Goal: Task Accomplishment & Management: Manage account settings

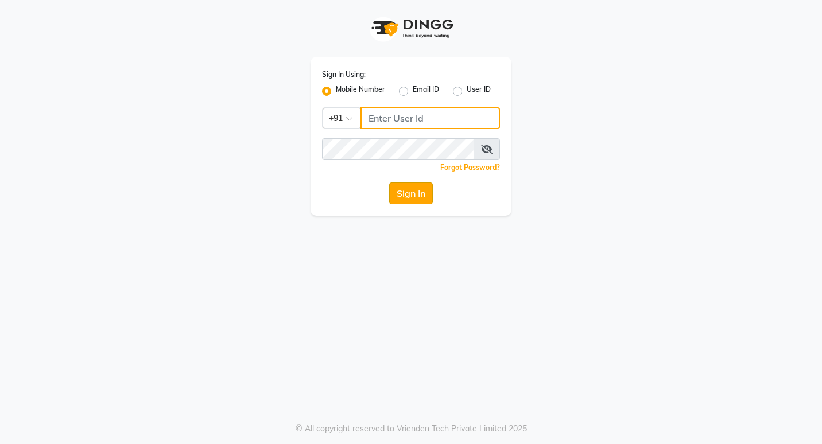
type input "7378698777"
click at [399, 188] on button "Sign In" at bounding box center [411, 194] width 44 height 22
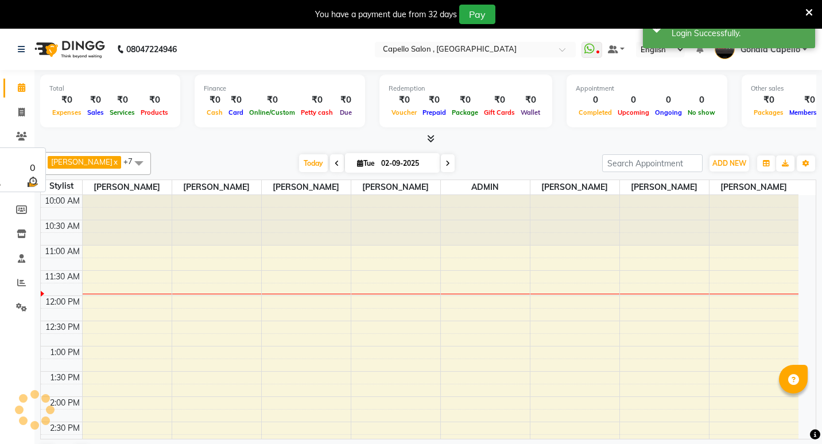
select select "en"
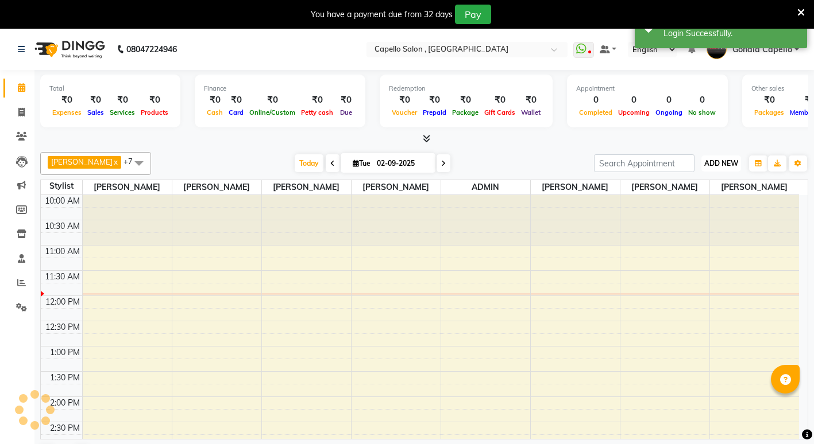
click at [727, 157] on button "ADD NEW Toggle Dropdown" at bounding box center [721, 164] width 40 height 16
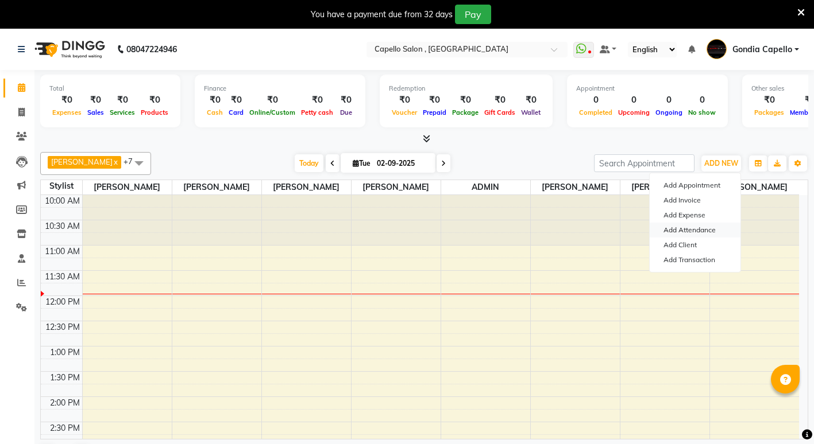
click at [683, 227] on link "Add Attendance" at bounding box center [694, 230] width 91 height 15
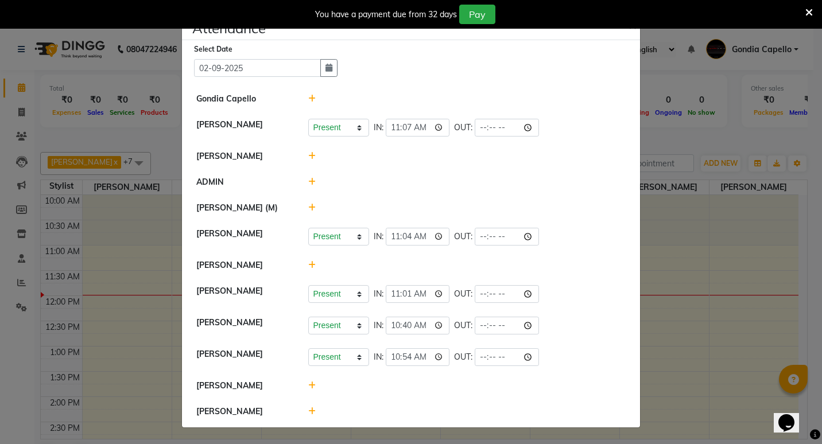
click at [810, 7] on icon at bounding box center [809, 12] width 7 height 10
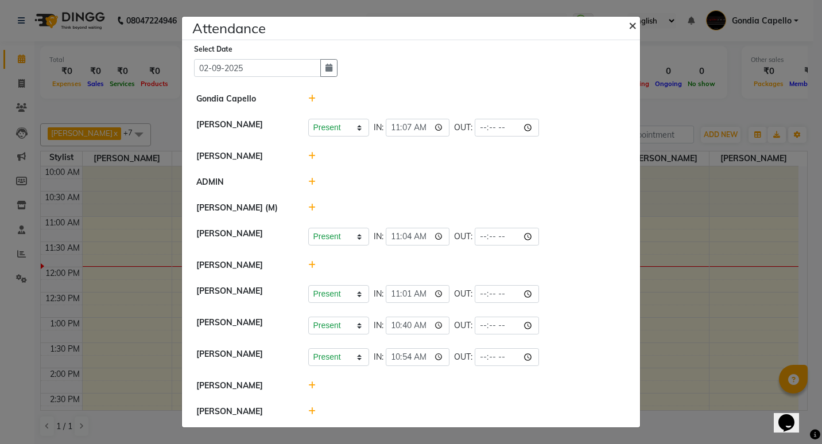
click at [629, 30] on span "×" at bounding box center [633, 24] width 8 height 17
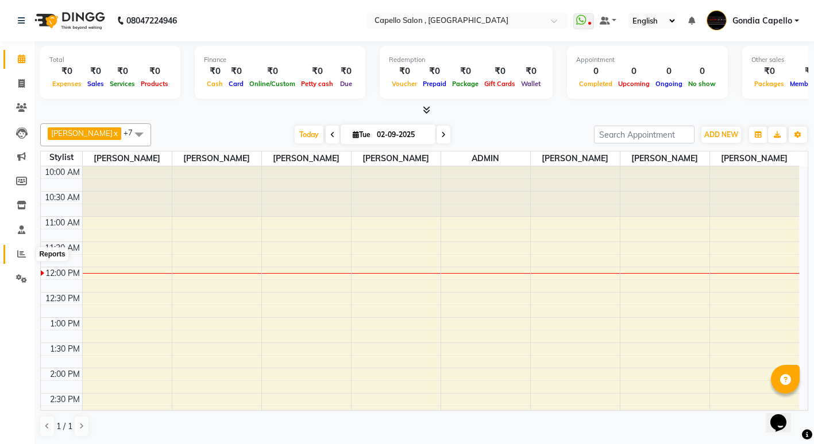
click at [28, 250] on span at bounding box center [21, 254] width 20 height 13
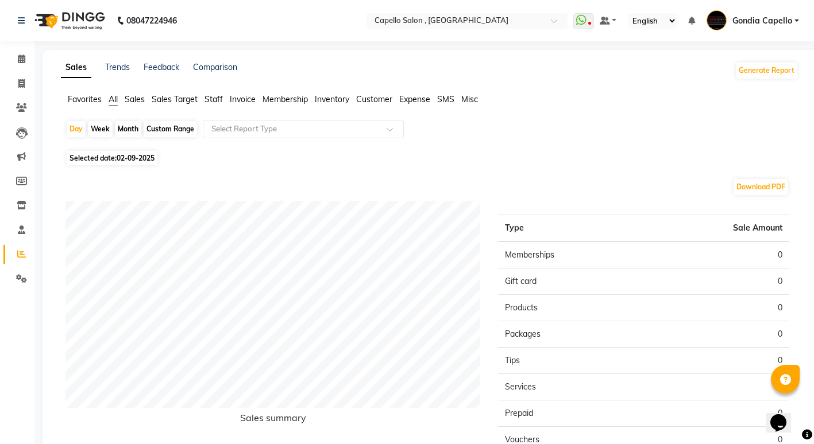
click at [130, 127] on div "Month" at bounding box center [128, 129] width 26 height 16
select select "9"
select select "2025"
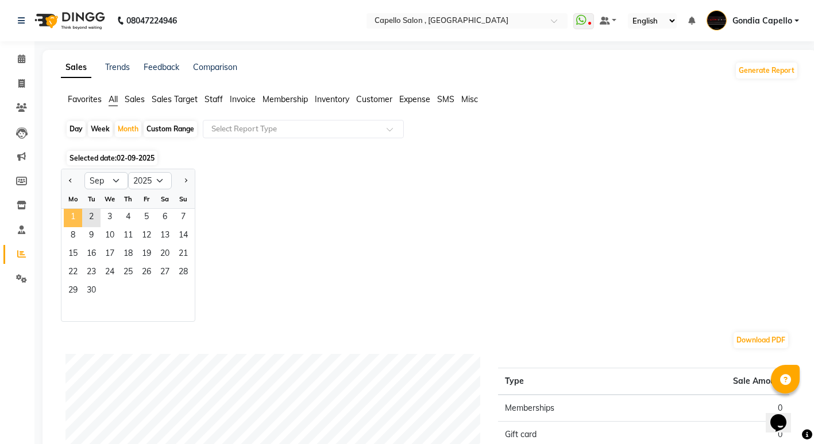
click at [71, 215] on span "1" at bounding box center [73, 218] width 18 height 18
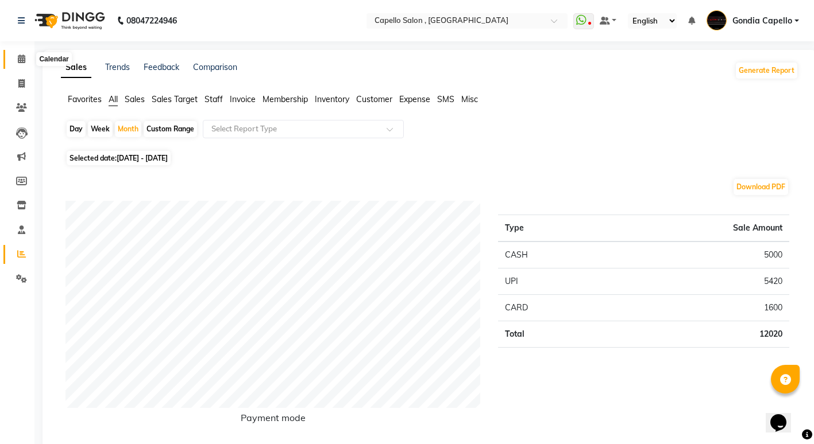
click at [18, 60] on icon at bounding box center [21, 59] width 7 height 9
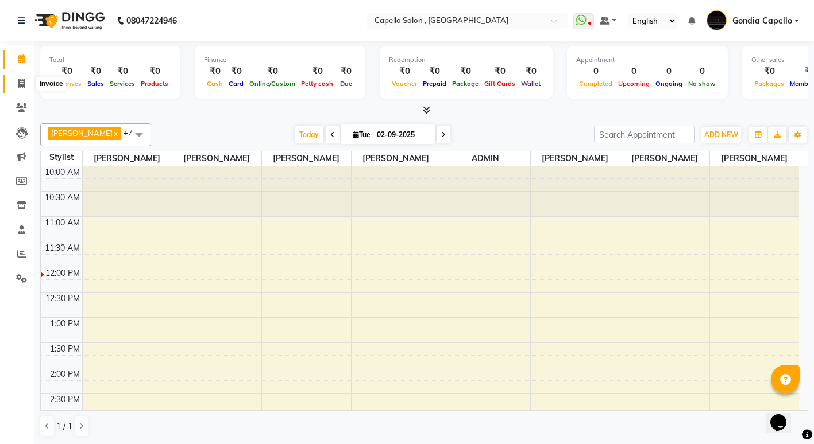
click at [24, 86] on icon at bounding box center [21, 83] width 6 height 9
select select "service"
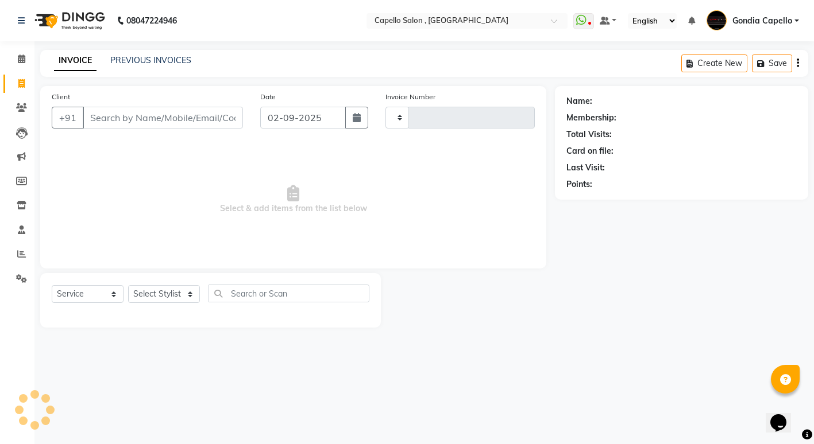
type input "2195"
select select "853"
click at [150, 296] on select "Select Stylist" at bounding box center [164, 294] width 72 height 18
click at [157, 292] on select "Select Stylist ADMIN [PERSON_NAME] [PERSON_NAME] [PERSON_NAME] Gondia [PERSON_N…" at bounding box center [164, 294] width 72 height 18
click at [160, 293] on select "Select Stylist ADMIN [PERSON_NAME] [PERSON_NAME] [PERSON_NAME] Gondia [PERSON_N…" at bounding box center [164, 294] width 72 height 18
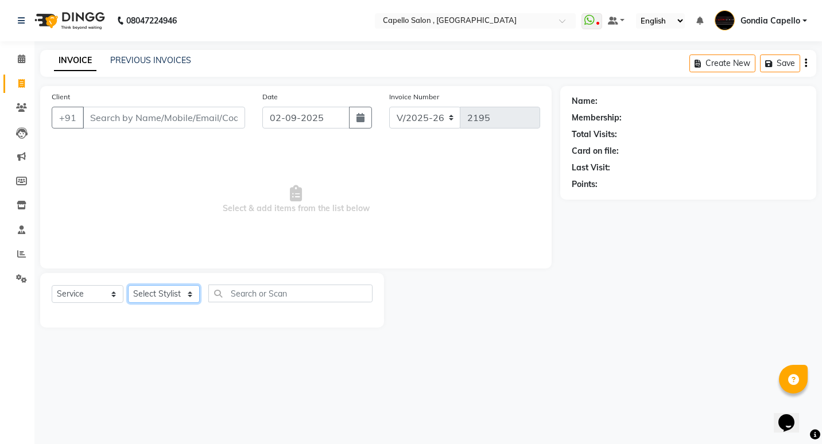
select select "58211"
click at [128, 285] on select "Select Stylist ADMIN [PERSON_NAME] [PERSON_NAME] [PERSON_NAME] Gondia [PERSON_N…" at bounding box center [164, 294] width 72 height 18
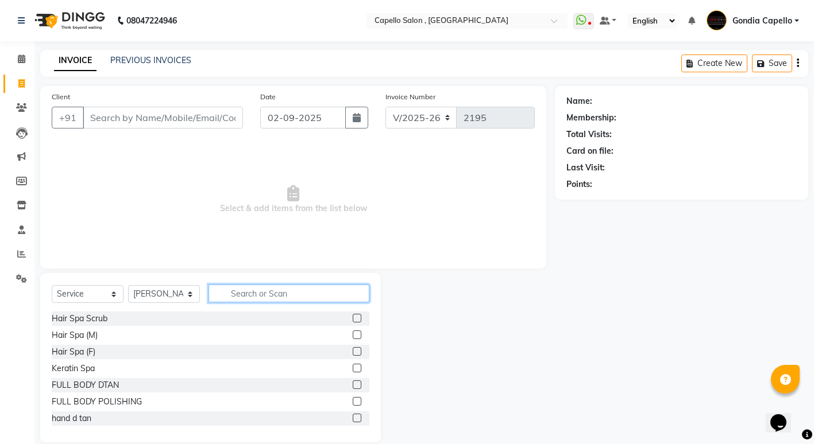
click at [250, 295] on input "text" at bounding box center [288, 294] width 161 height 18
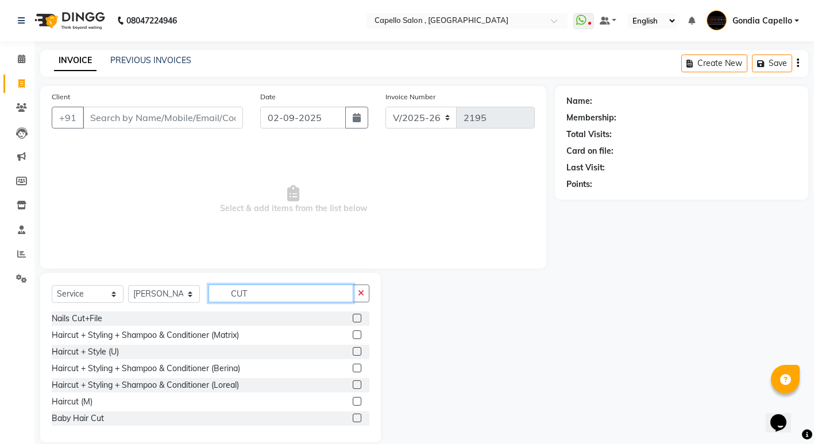
type input "CUT"
click at [353, 403] on label at bounding box center [357, 401] width 9 height 9
click at [353, 403] on input "checkbox" at bounding box center [356, 402] width 7 height 7
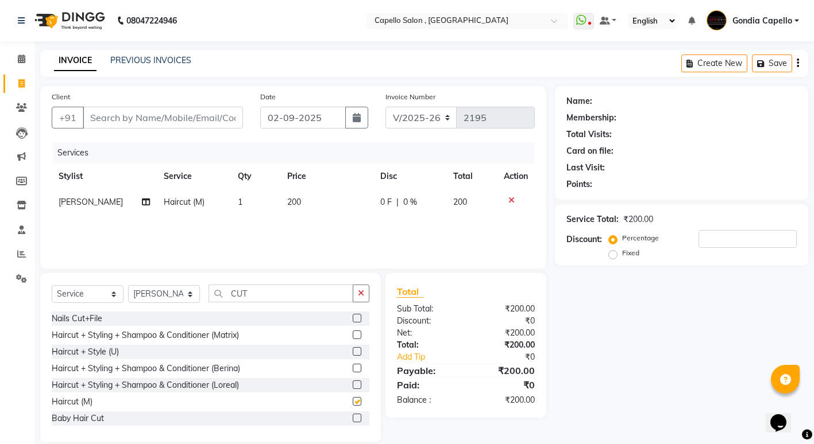
checkbox input "false"
click at [204, 121] on input "Client" at bounding box center [163, 118] width 160 height 22
click at [267, 292] on input "CUT" at bounding box center [280, 294] width 145 height 18
type input "C"
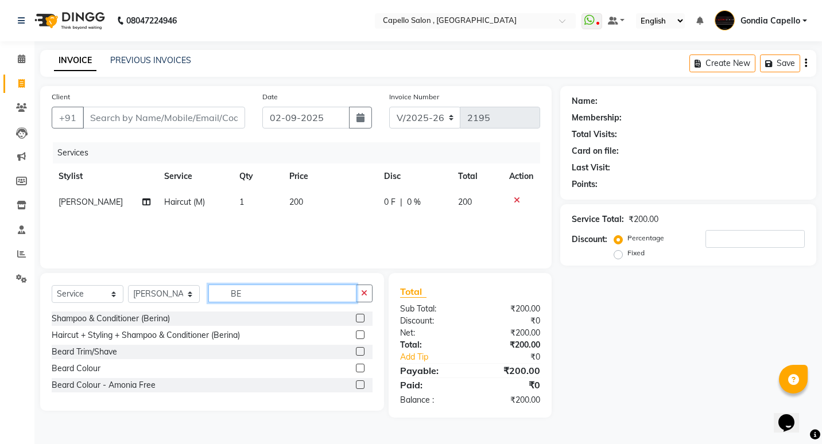
type input "BE"
click at [360, 351] on label at bounding box center [360, 351] width 9 height 9
click at [360, 351] on input "checkbox" at bounding box center [359, 352] width 7 height 7
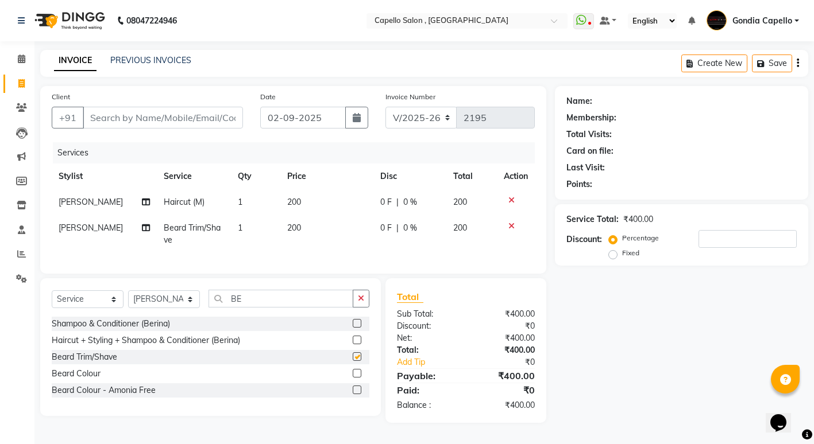
checkbox input "false"
click at [193, 126] on input "Client" at bounding box center [163, 118] width 160 height 22
click at [106, 115] on input "Client" at bounding box center [163, 118] width 160 height 22
type input "8"
type input "0"
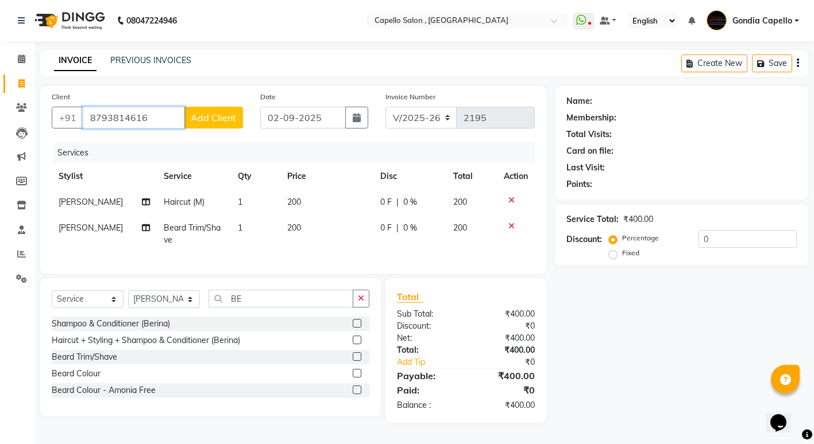
type input "8793814616"
click at [199, 122] on span "Add Client" at bounding box center [213, 117] width 45 height 11
select select "22"
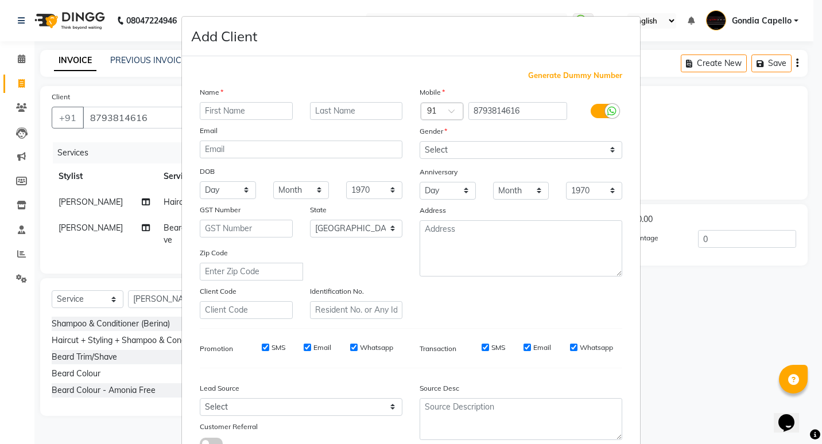
click at [223, 114] on input "text" at bounding box center [246, 111] width 93 height 18
type input "VINAY"
click at [496, 147] on select "Select Male Female Other Prefer Not To Say" at bounding box center [521, 150] width 203 height 18
select select "male"
click at [420, 141] on select "Select Male Female Other Prefer Not To Say" at bounding box center [521, 150] width 203 height 18
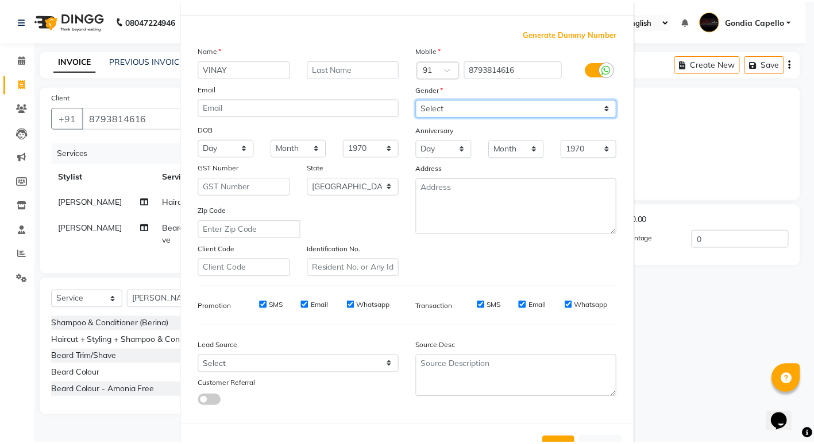
scroll to position [86, 0]
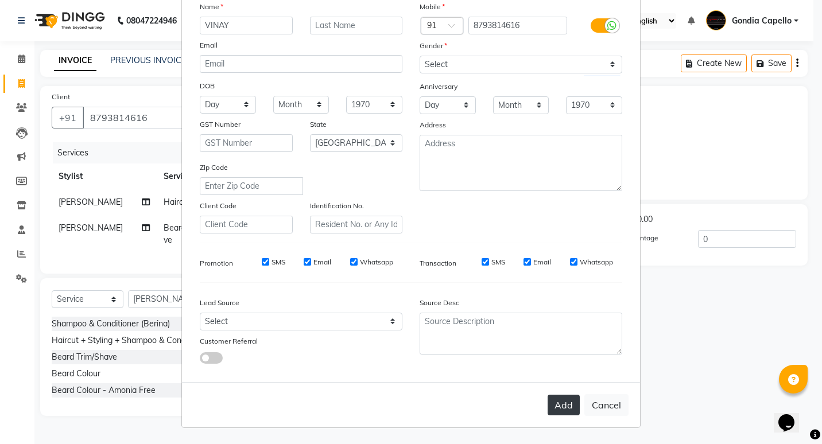
click at [555, 403] on button "Add" at bounding box center [564, 405] width 32 height 21
select select
select select "null"
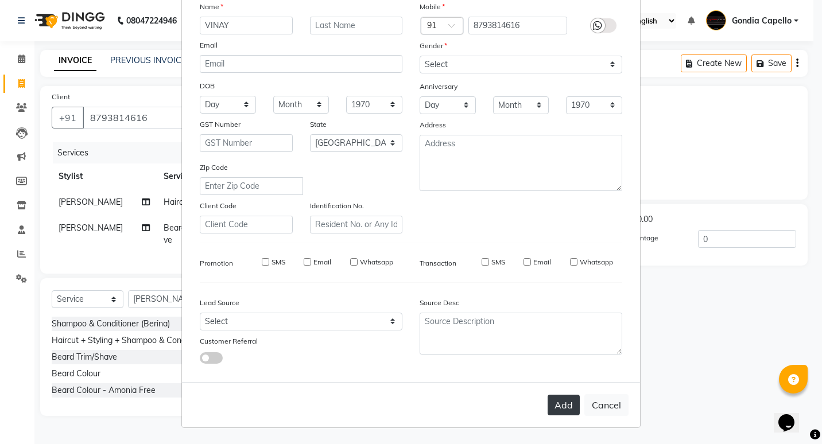
select select
checkbox input "false"
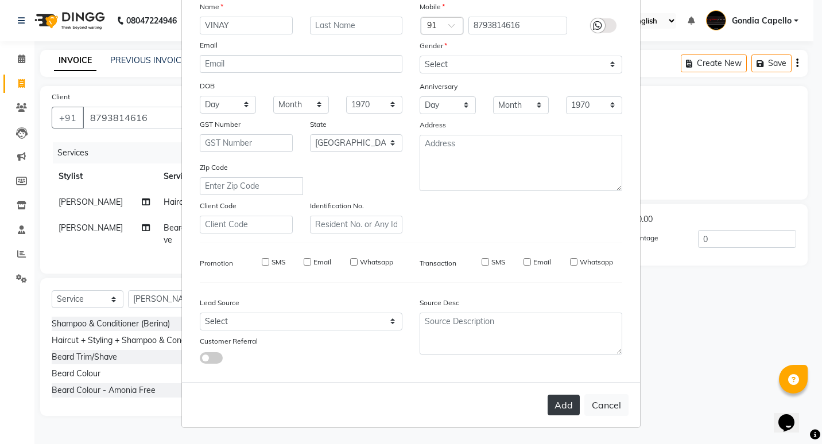
checkbox input "false"
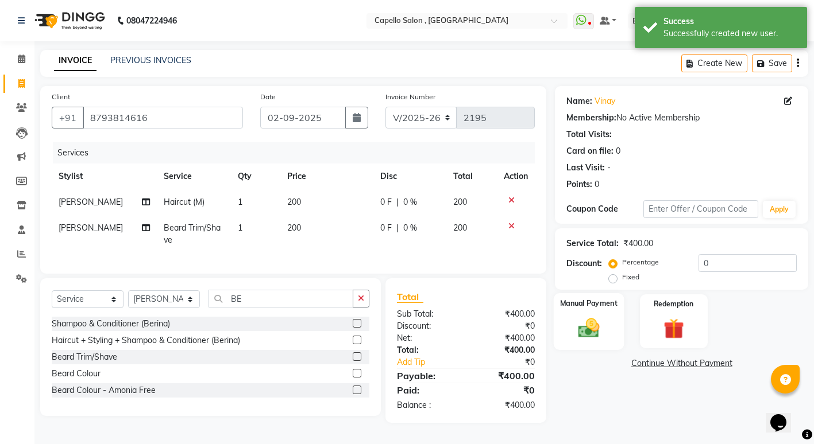
click at [582, 327] on img at bounding box center [588, 328] width 35 height 25
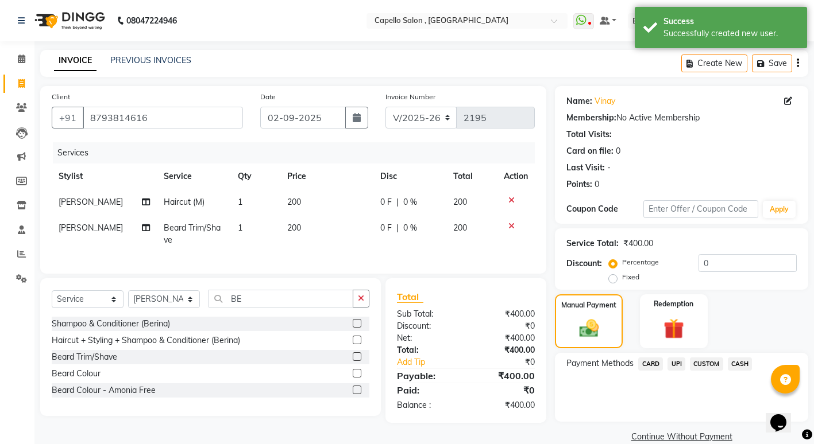
click at [670, 362] on span "UPI" at bounding box center [676, 364] width 18 height 13
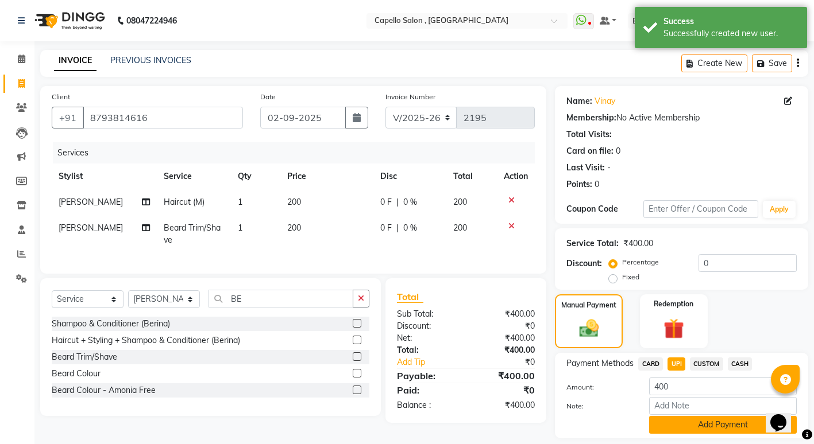
click at [710, 420] on button "Add Payment" at bounding box center [723, 425] width 148 height 18
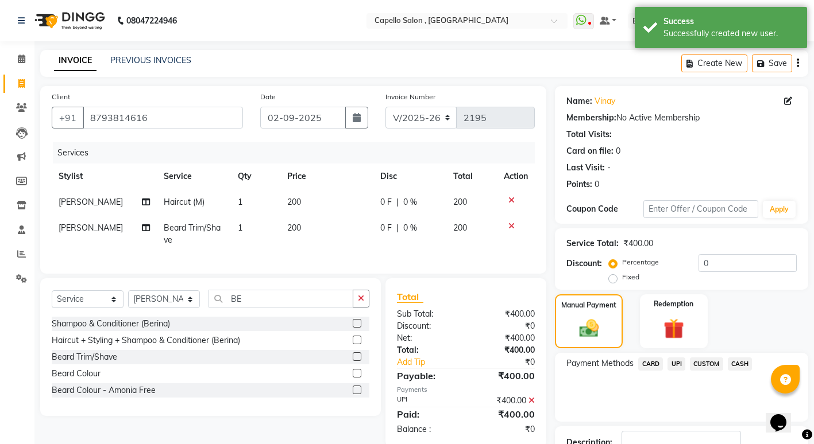
scroll to position [83, 0]
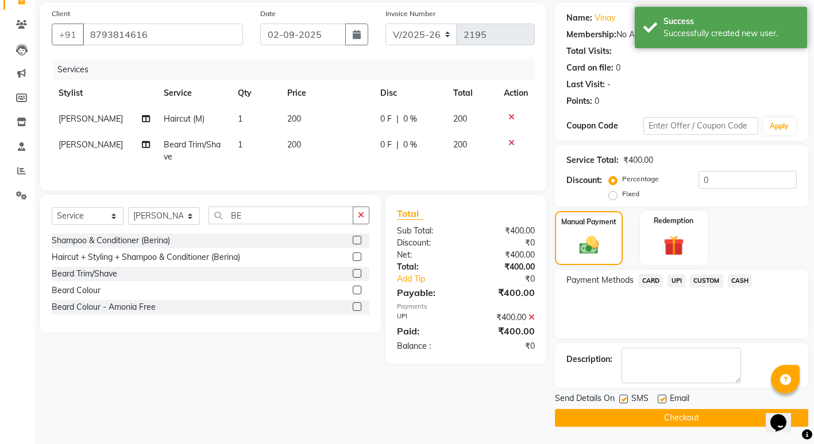
click at [656, 415] on button "Checkout" at bounding box center [681, 418] width 253 height 18
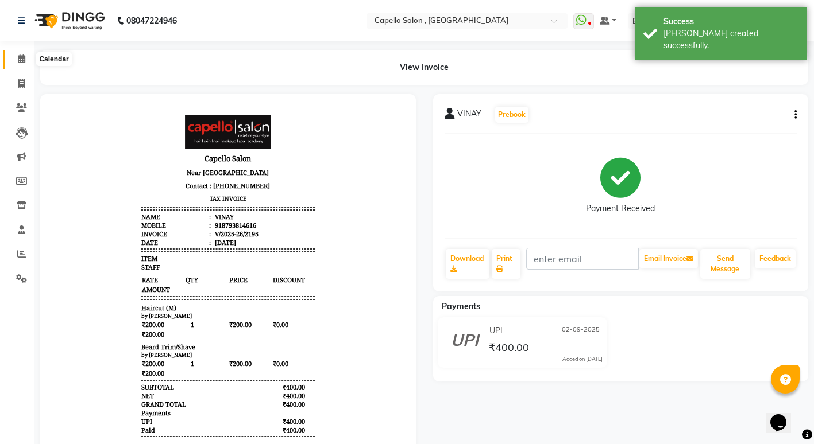
click at [26, 60] on span at bounding box center [21, 59] width 20 height 13
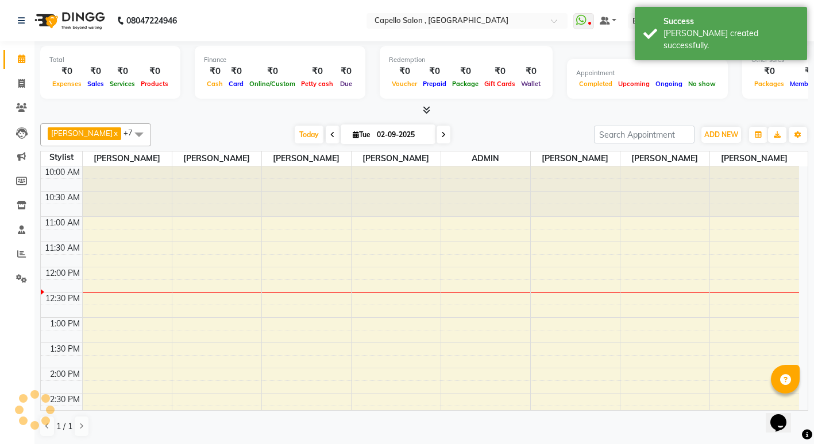
scroll to position [102, 0]
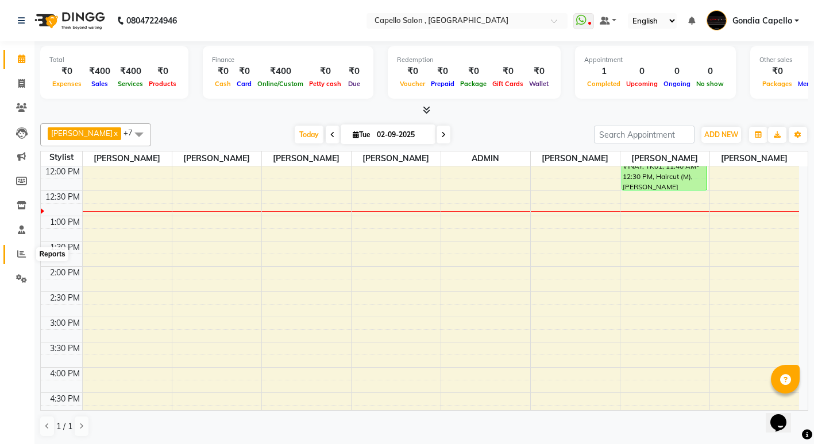
click at [13, 255] on span at bounding box center [21, 254] width 20 height 13
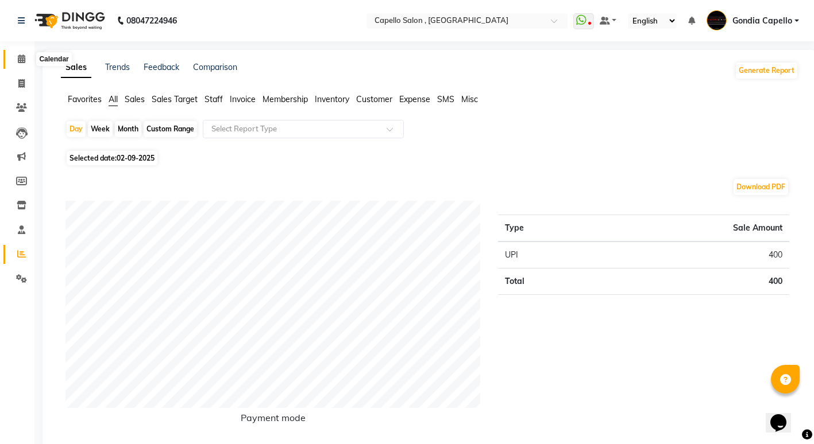
click at [23, 60] on icon at bounding box center [21, 59] width 7 height 9
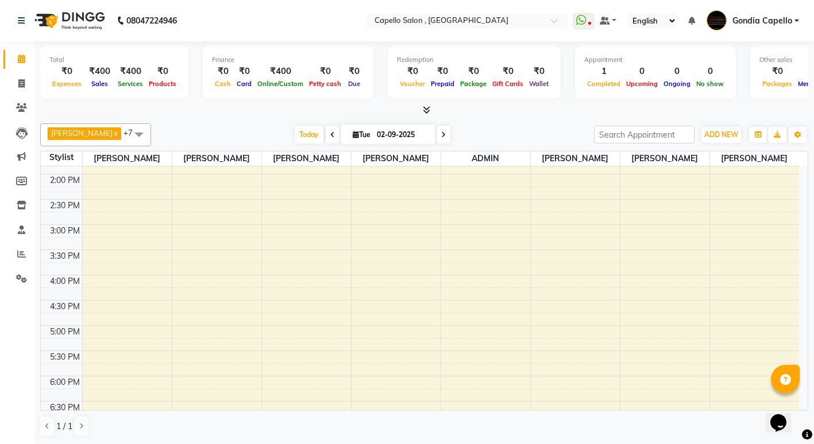
scroll to position [95, 0]
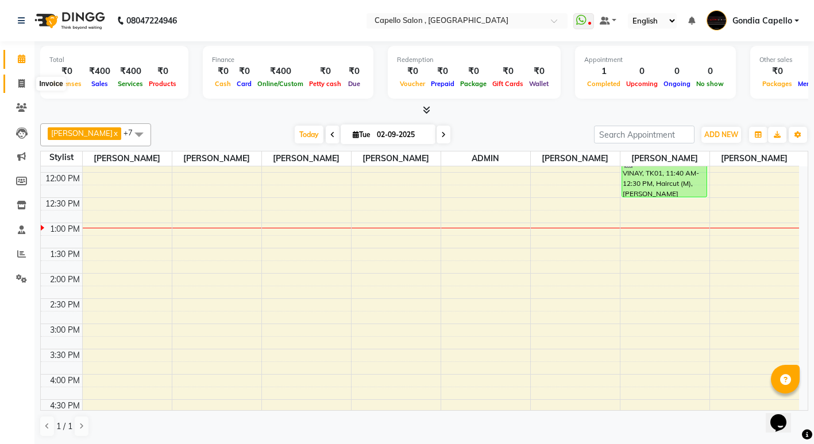
click at [18, 86] on icon at bounding box center [21, 83] width 6 height 9
select select "service"
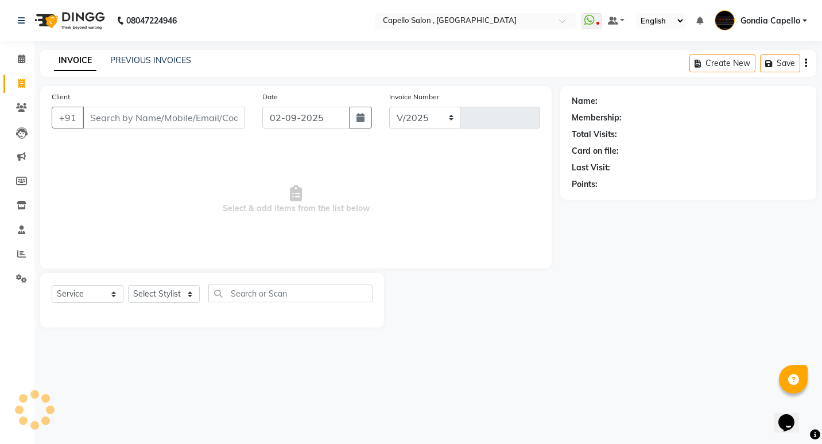
select select "853"
type input "2196"
click at [145, 114] on input "Client" at bounding box center [164, 118] width 163 height 22
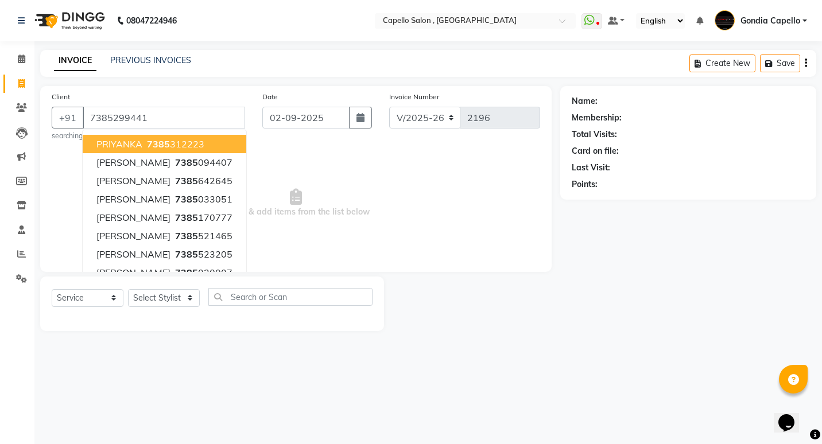
type input "7385299441"
click at [300, 332] on main "INVOICE PREVIOUS INVOICES Create New Save Client +91 7385299441 PRIYANKA 7385 3…" at bounding box center [428, 199] width 788 height 299
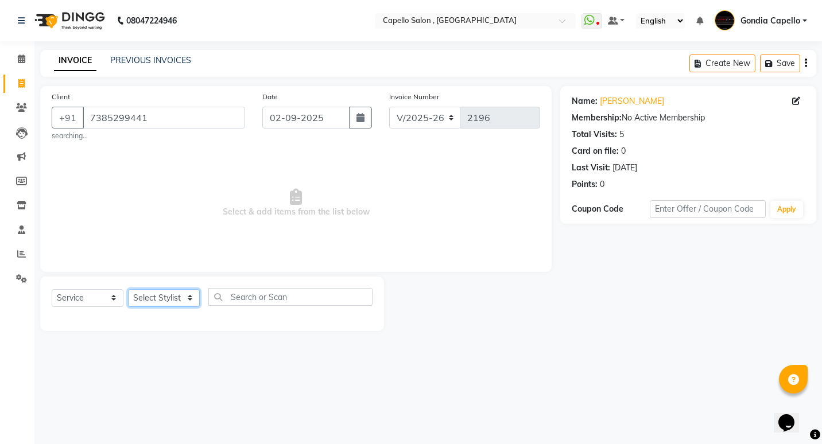
click at [151, 297] on select "Select Stylist ADMIN [PERSON_NAME] [PERSON_NAME] [PERSON_NAME] Gondia [PERSON_N…" at bounding box center [164, 298] width 72 height 18
select select "16500"
click at [128, 289] on select "Select Stylist ADMIN [PERSON_NAME] [PERSON_NAME] [PERSON_NAME] Gondia [PERSON_N…" at bounding box center [164, 298] width 72 height 18
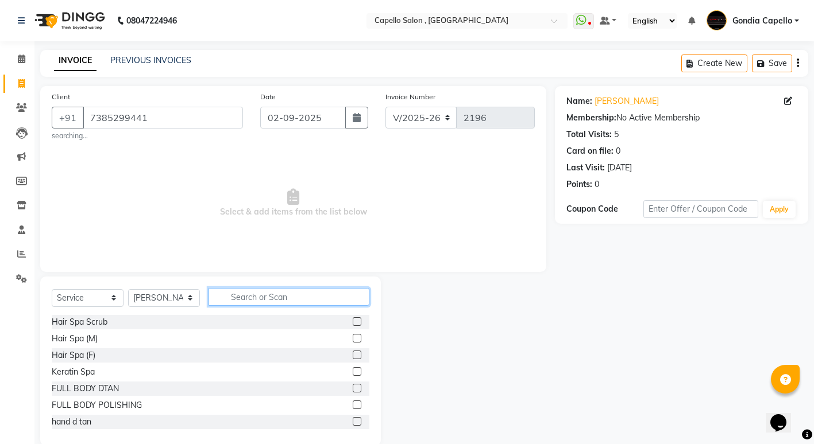
click at [269, 293] on input "text" at bounding box center [288, 297] width 161 height 18
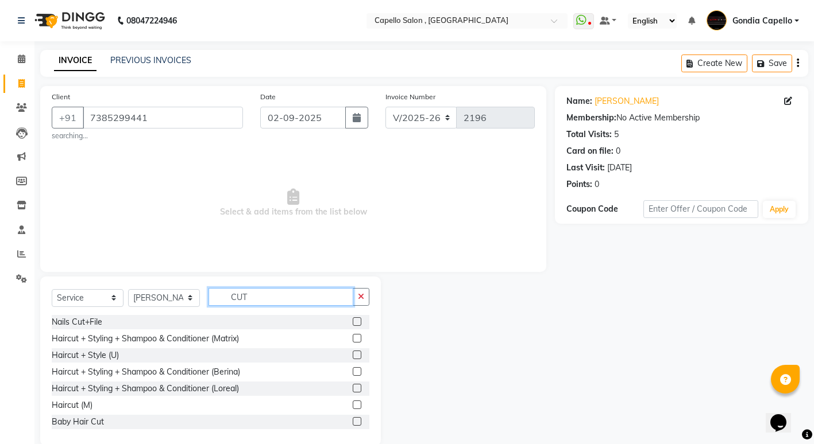
type input "CUT"
click at [353, 407] on label at bounding box center [357, 405] width 9 height 9
click at [353, 407] on input "checkbox" at bounding box center [356, 405] width 7 height 7
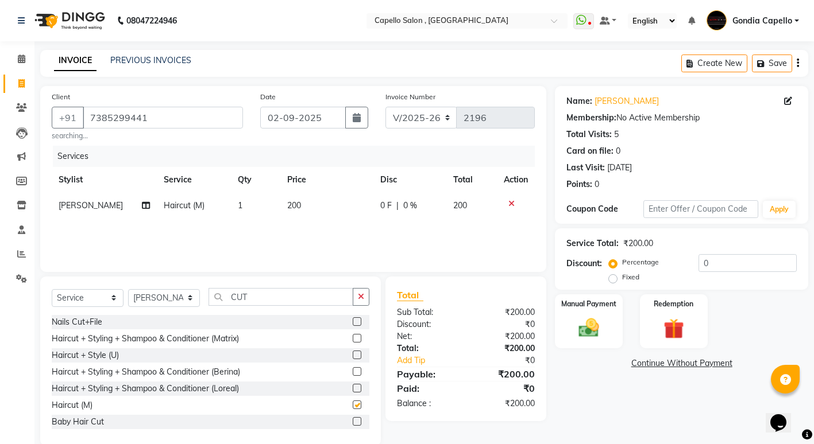
checkbox input "false"
click at [581, 339] on img at bounding box center [588, 328] width 35 height 25
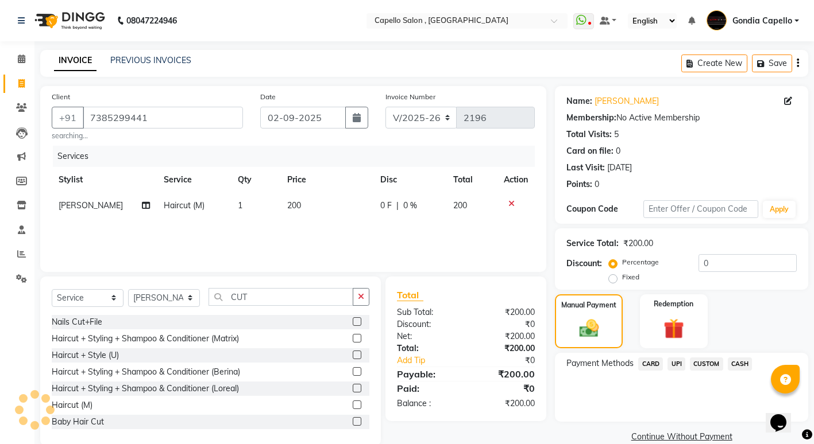
click at [739, 361] on span "CASH" at bounding box center [740, 364] width 25 height 13
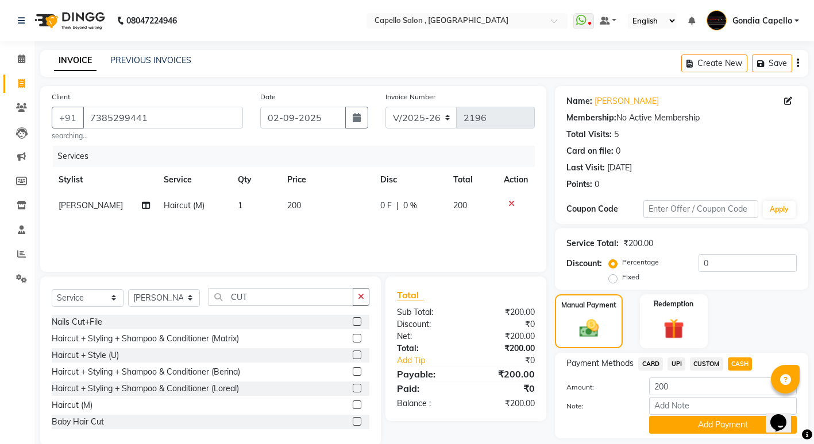
click at [677, 367] on span "UPI" at bounding box center [676, 364] width 18 height 13
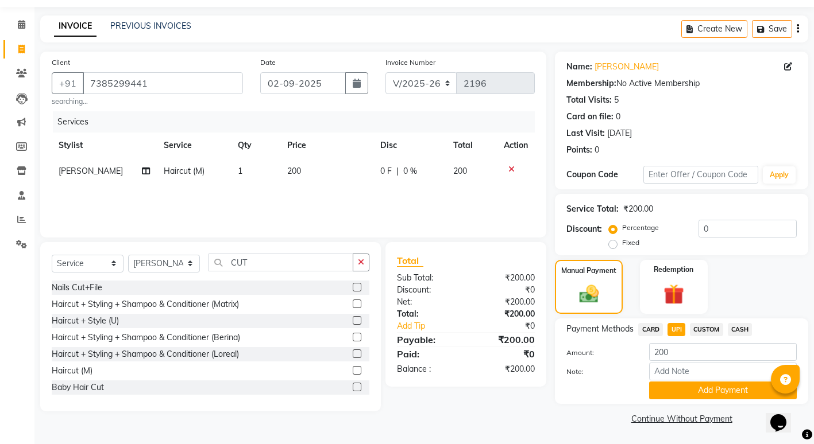
scroll to position [35, 0]
click at [684, 356] on input "200" at bounding box center [723, 352] width 148 height 18
type input "2"
click at [736, 245] on div "Percentage Fixed 0" at bounding box center [703, 234] width 185 height 31
click at [680, 335] on span "UPI" at bounding box center [676, 329] width 18 height 13
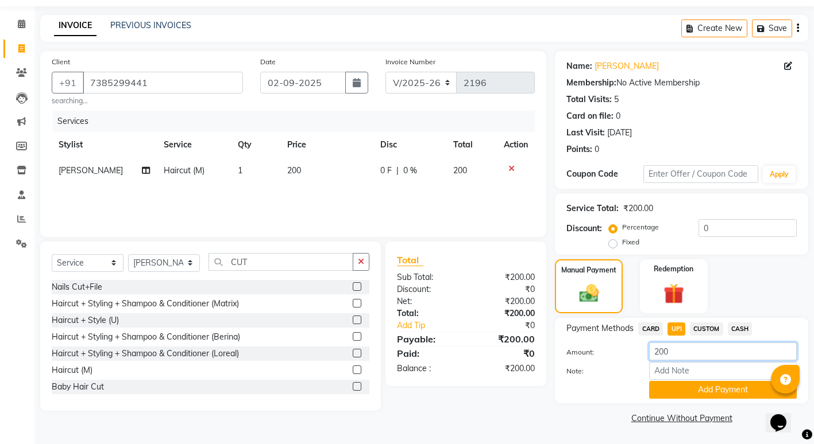
click at [675, 347] on input "200" at bounding box center [723, 352] width 148 height 18
type input "2"
click at [737, 330] on span "CASH" at bounding box center [740, 329] width 25 height 13
type input "200"
click at [696, 388] on button "Add Payment" at bounding box center [723, 390] width 148 height 18
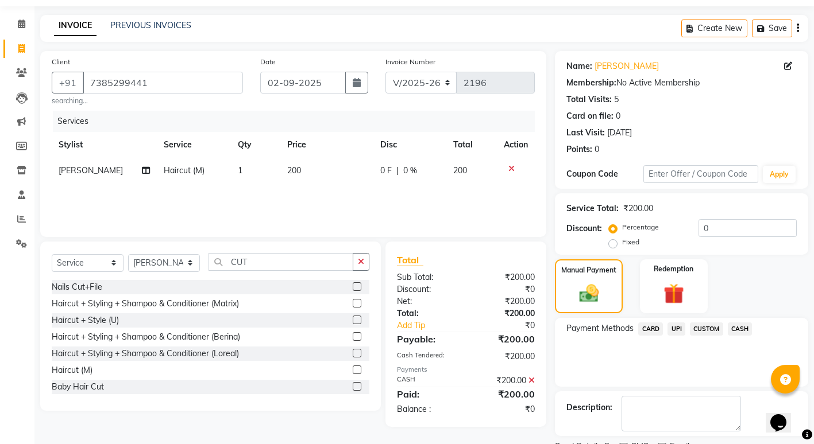
click at [534, 379] on icon at bounding box center [531, 381] width 6 height 8
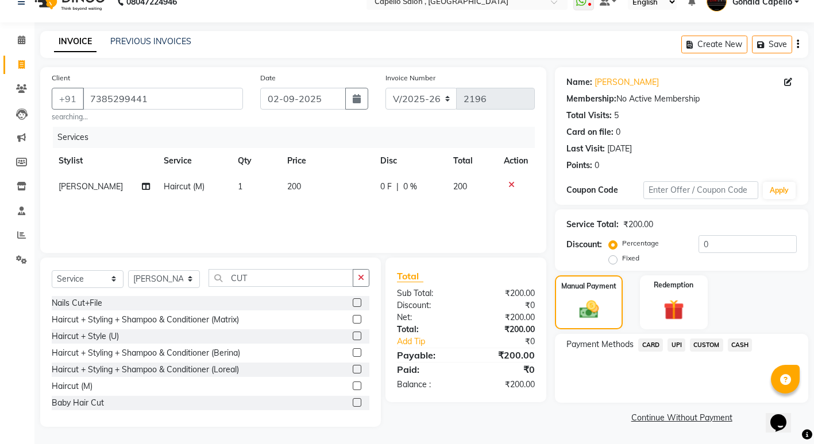
click at [741, 348] on span "CASH" at bounding box center [740, 345] width 25 height 13
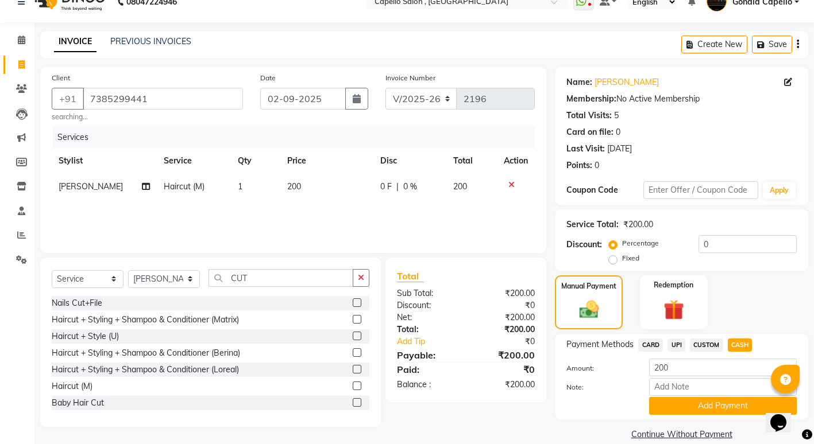
scroll to position [35, 0]
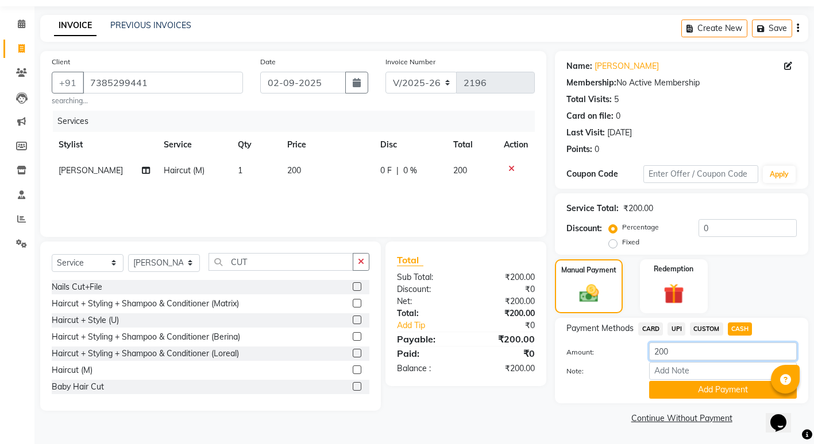
click at [688, 353] on input "200" at bounding box center [723, 352] width 148 height 18
type input "2"
type input "150"
click at [709, 394] on button "Add Payment" at bounding box center [723, 390] width 148 height 18
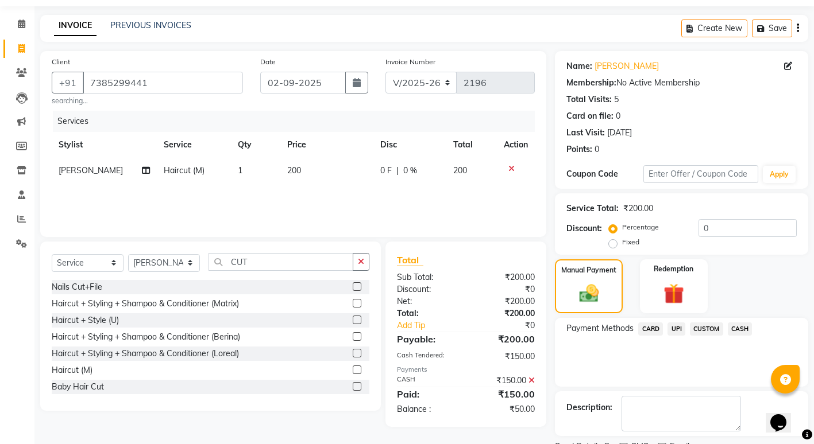
click at [678, 329] on span "UPI" at bounding box center [676, 329] width 18 height 13
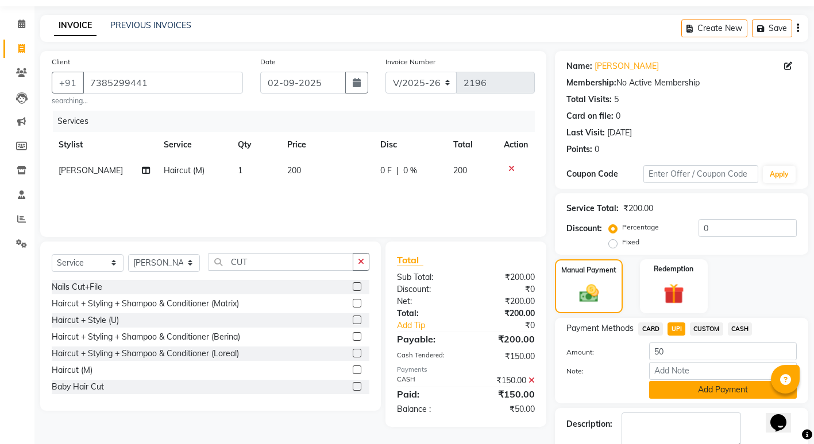
click at [678, 391] on button "Add Payment" at bounding box center [723, 390] width 148 height 18
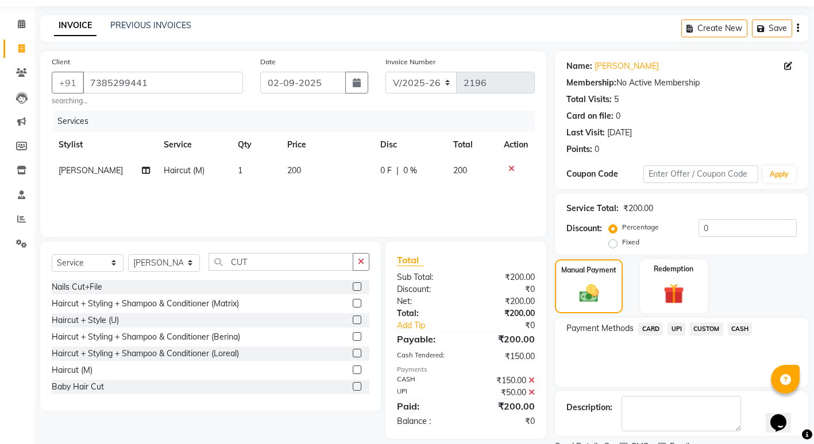
scroll to position [83, 0]
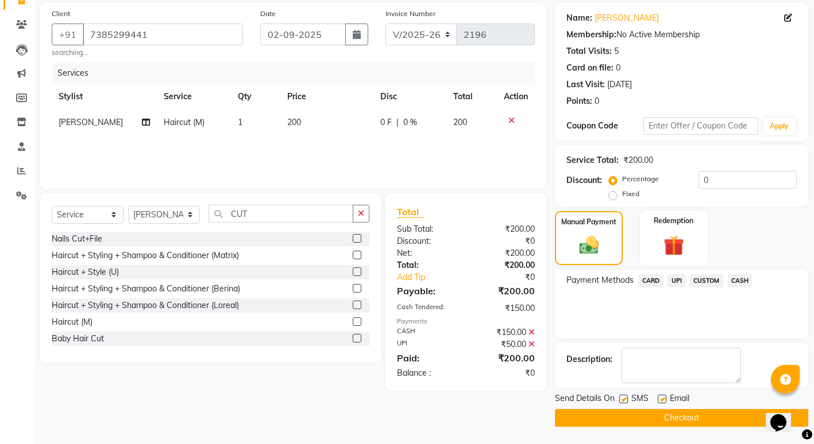
click at [614, 420] on button "Checkout" at bounding box center [681, 418] width 253 height 18
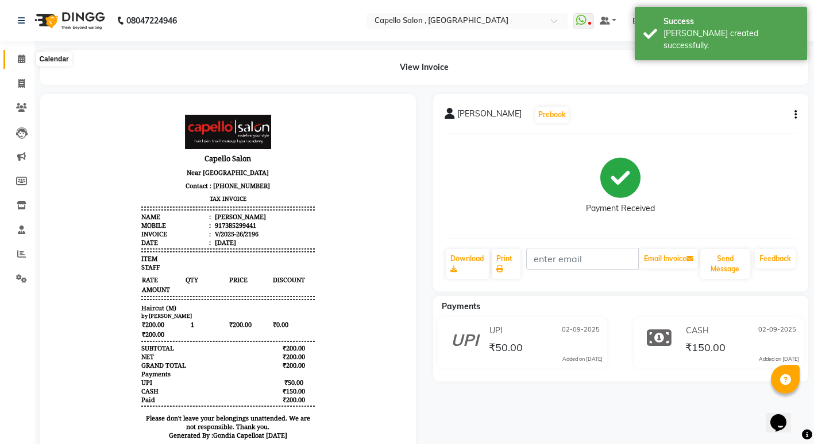
click at [20, 61] on icon at bounding box center [21, 59] width 7 height 9
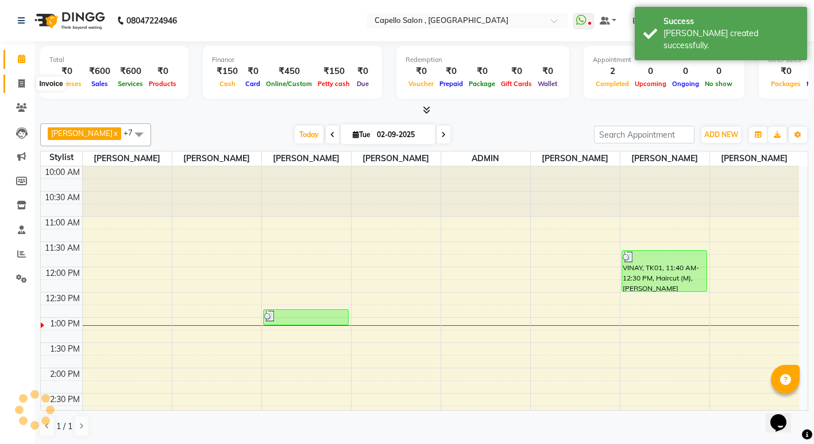
click at [10, 75] on link "Invoice" at bounding box center [17, 84] width 28 height 19
select select "service"
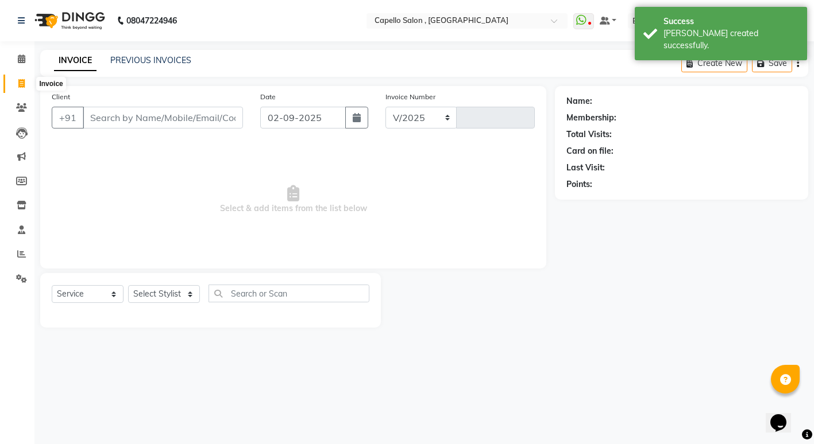
select select "853"
type input "2197"
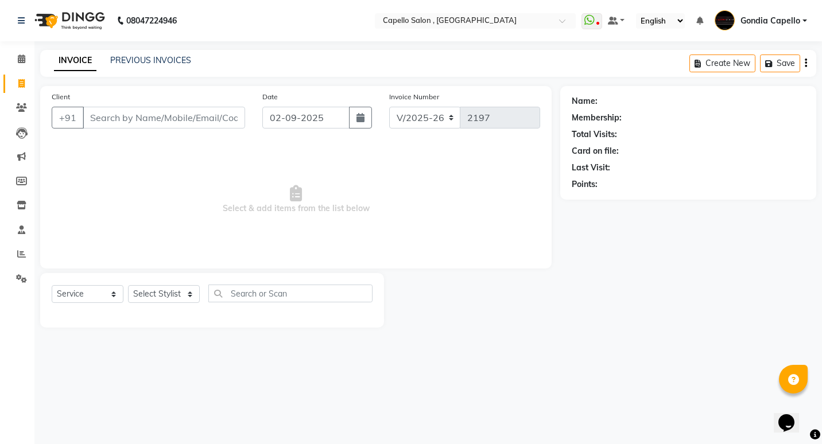
click at [136, 112] on input "Client" at bounding box center [164, 118] width 163 height 22
type input "7694887595"
click at [214, 117] on span "Add Client" at bounding box center [215, 117] width 45 height 11
select select "22"
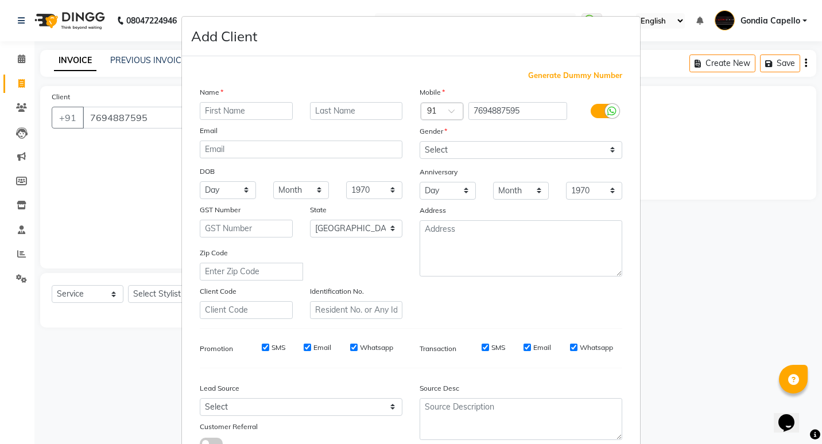
click at [226, 108] on input "text" at bounding box center [246, 111] width 93 height 18
type input "HARSHITA"
click at [510, 149] on select "Select Male Female Other Prefer Not To Say" at bounding box center [521, 150] width 203 height 18
select select "female"
click at [420, 141] on select "Select Male Female Other Prefer Not To Say" at bounding box center [521, 150] width 203 height 18
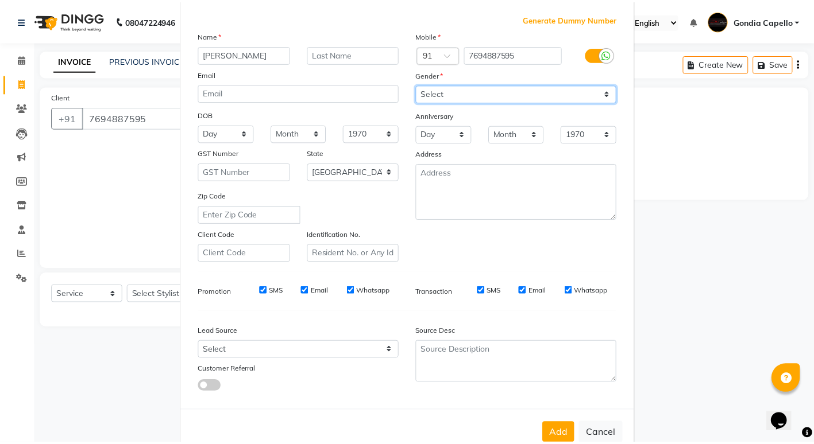
scroll to position [57, 0]
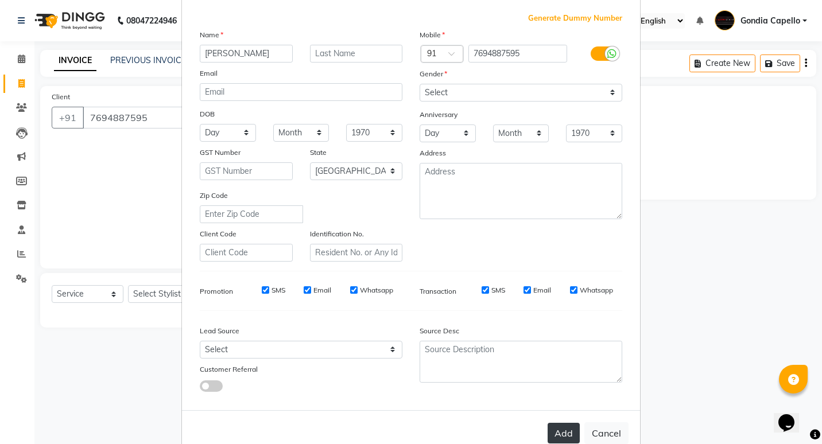
click at [567, 433] on button "Add" at bounding box center [564, 433] width 32 height 21
select select
select select "null"
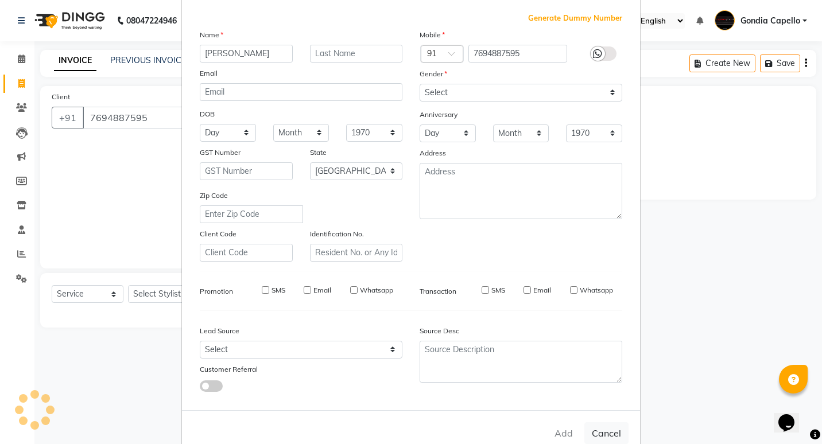
select select
checkbox input "false"
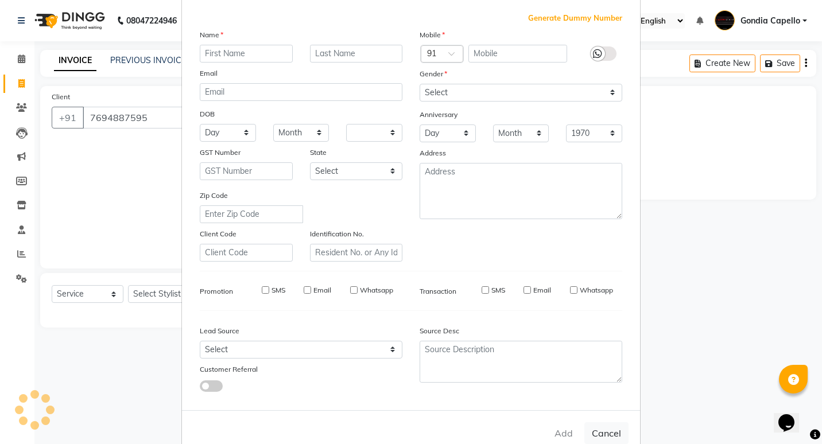
checkbox input "false"
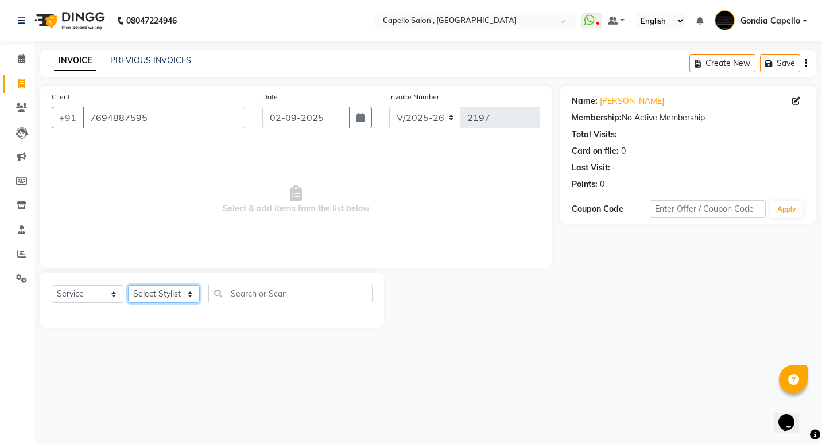
click at [176, 291] on select "Select Stylist ADMIN [PERSON_NAME] [PERSON_NAME] [PERSON_NAME] Gondia [PERSON_N…" at bounding box center [164, 294] width 72 height 18
select select "66896"
click at [128, 285] on select "Select Stylist ADMIN [PERSON_NAME] [PERSON_NAME] [PERSON_NAME] Gondia [PERSON_N…" at bounding box center [164, 294] width 72 height 18
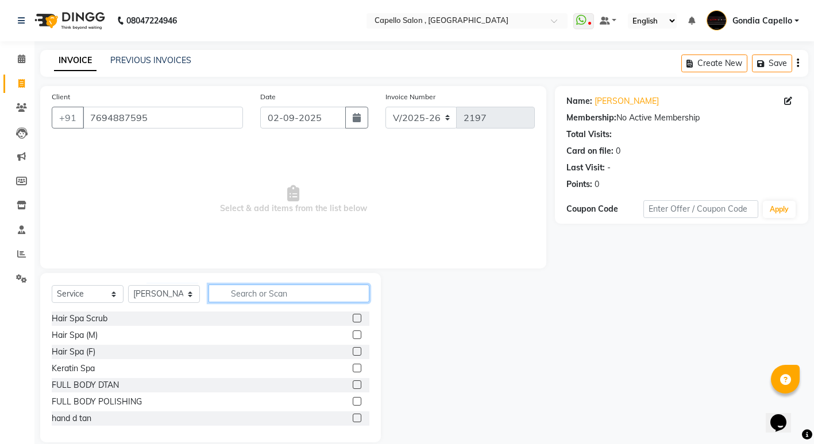
click at [235, 293] on input "text" at bounding box center [288, 294] width 161 height 18
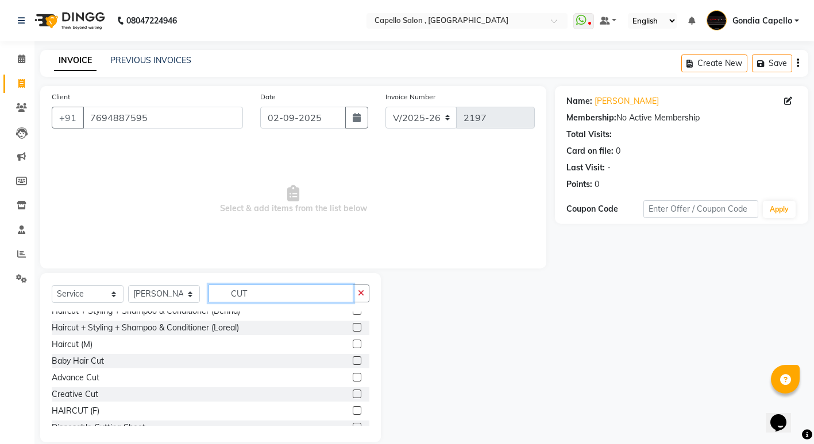
type input "CUT"
click at [353, 412] on label at bounding box center [357, 411] width 9 height 9
click at [353, 412] on input "checkbox" at bounding box center [356, 411] width 7 height 7
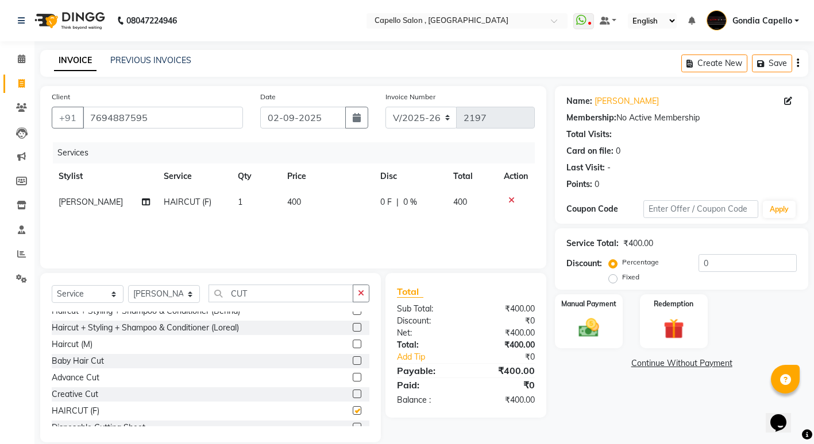
checkbox input "false"
click at [315, 197] on td "400" at bounding box center [326, 202] width 93 height 26
select select "66896"
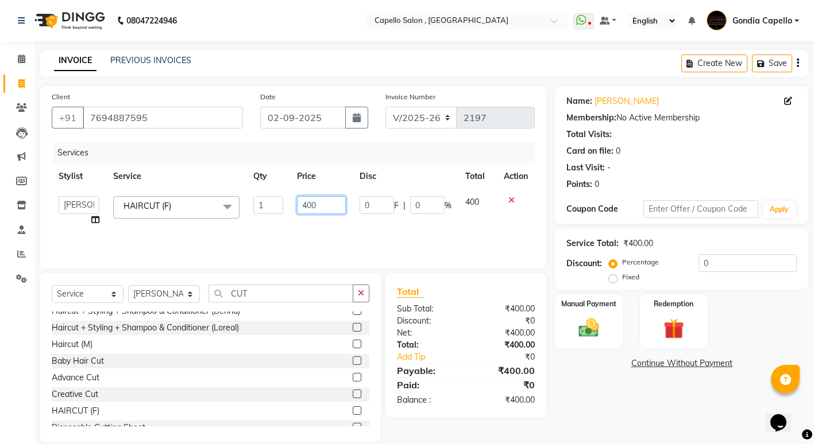
click at [328, 204] on input "400" at bounding box center [321, 205] width 49 height 18
type input "4"
type input "200"
click at [578, 386] on div "Name: Harshita Membership: No Active Membership Total Visits: Card on file: 0 L…" at bounding box center [686, 264] width 262 height 357
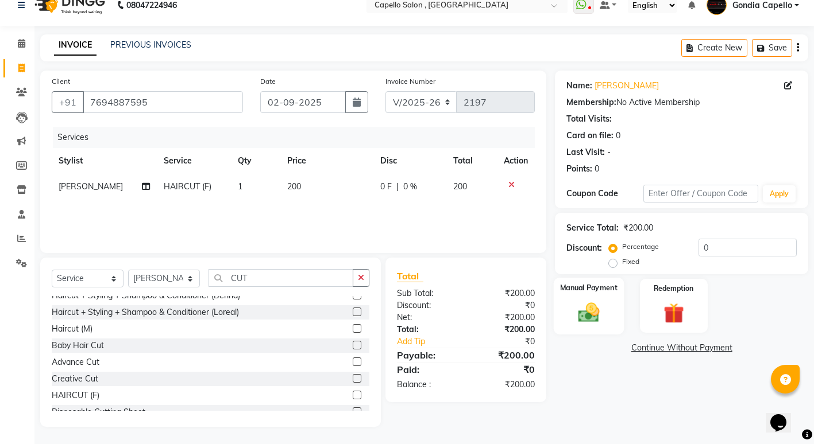
click at [595, 319] on img at bounding box center [588, 312] width 35 height 25
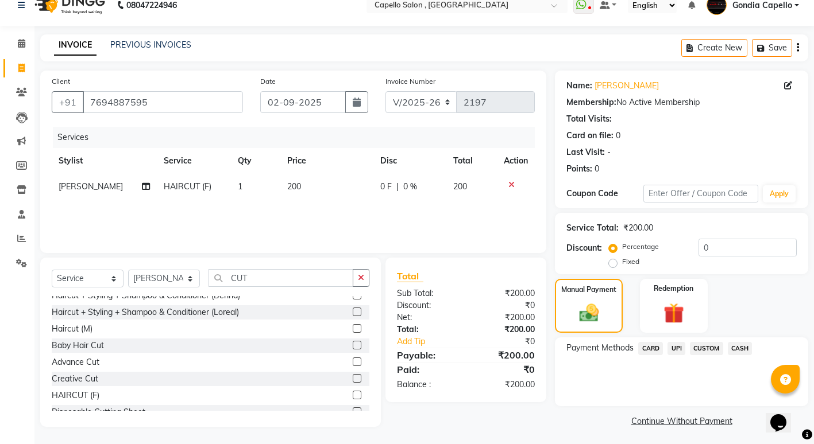
click at [672, 348] on span "UPI" at bounding box center [676, 348] width 18 height 13
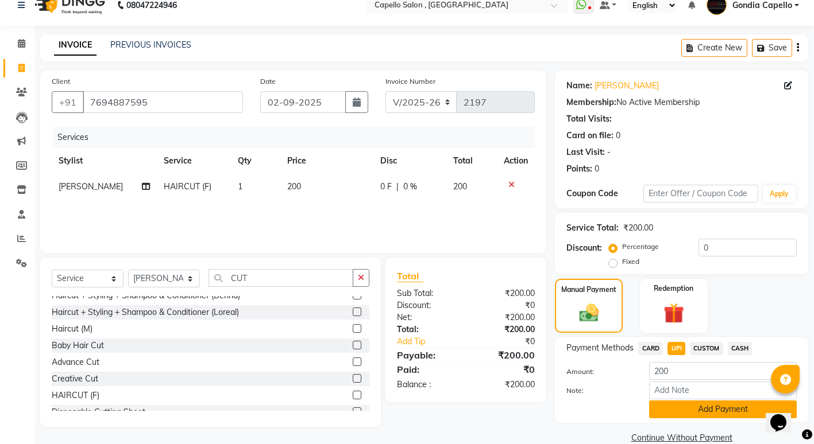
click at [691, 404] on button "Add Payment" at bounding box center [723, 410] width 148 height 18
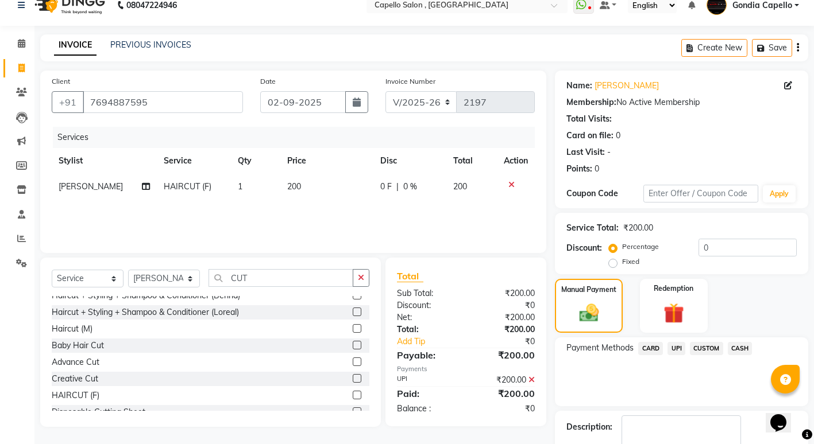
scroll to position [83, 0]
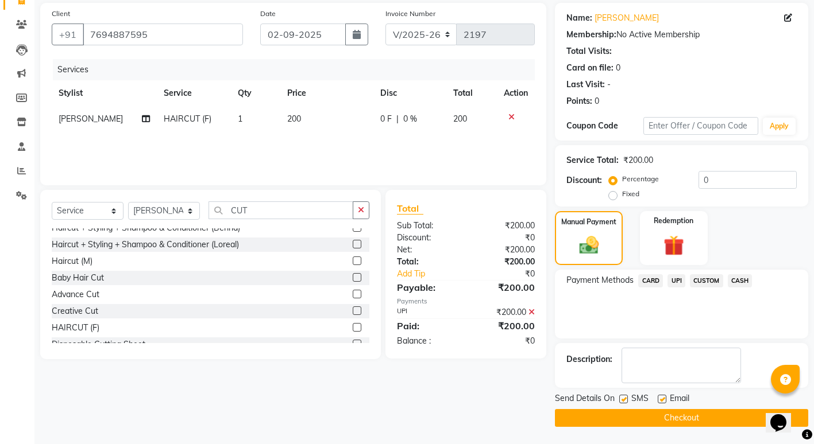
click at [689, 417] on button "Checkout" at bounding box center [681, 418] width 253 height 18
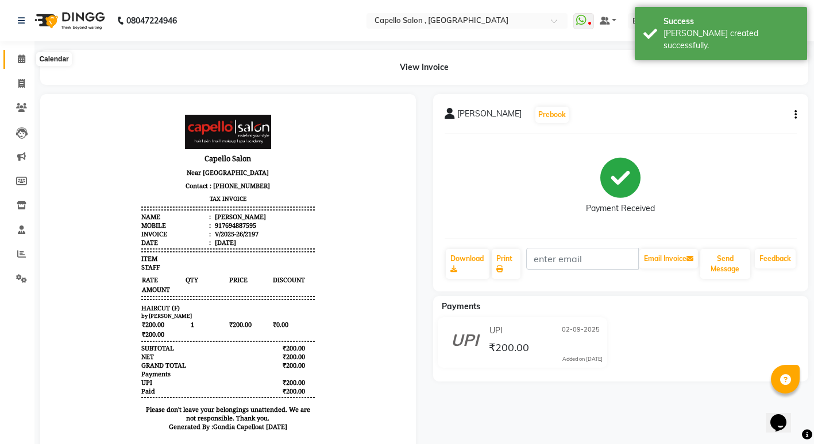
click at [15, 54] on span at bounding box center [21, 59] width 20 height 13
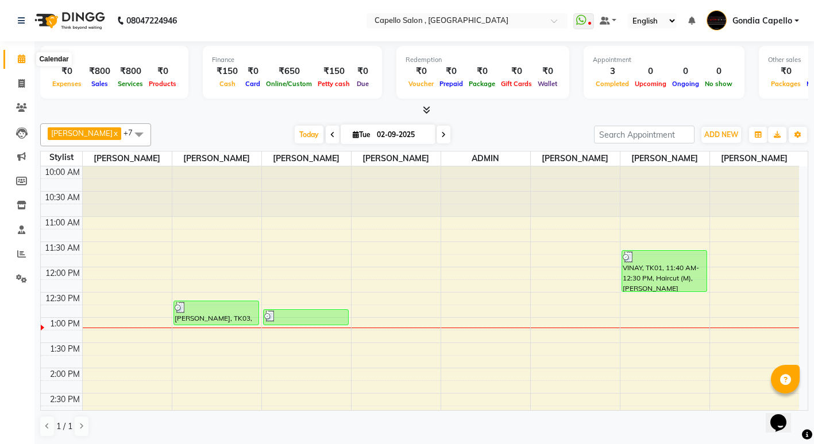
click at [24, 57] on icon at bounding box center [21, 59] width 7 height 9
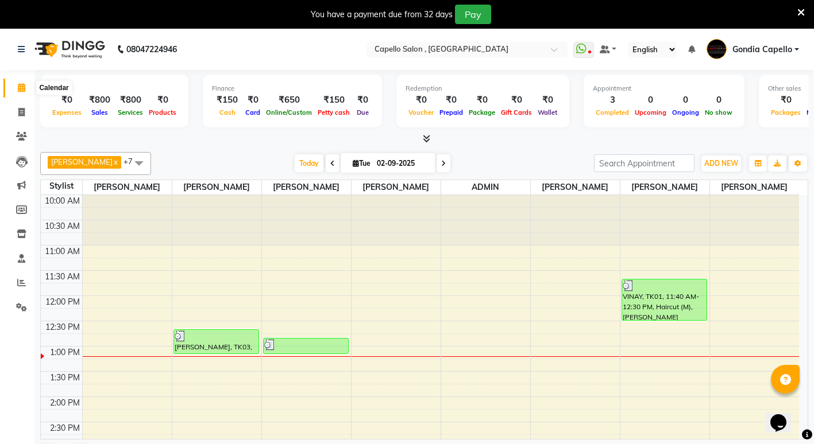
click at [22, 92] on span at bounding box center [21, 88] width 20 height 13
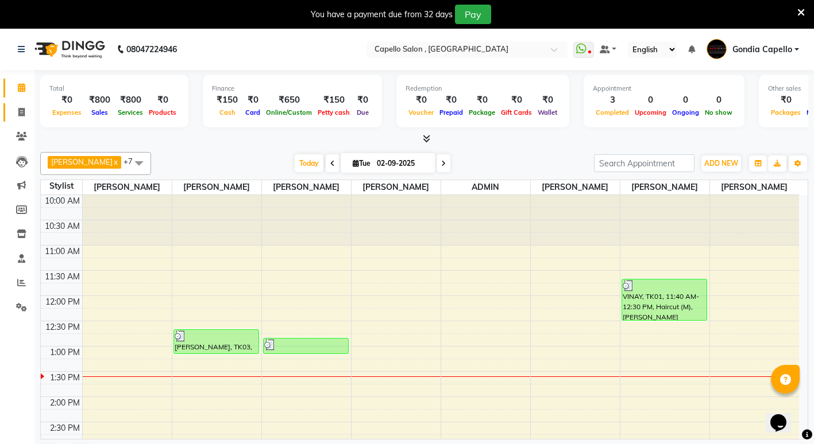
drag, startPoint x: 22, startPoint y: 119, endPoint x: 20, endPoint y: 126, distance: 7.3
click at [22, 119] on link "Invoice" at bounding box center [17, 112] width 28 height 19
select select "service"
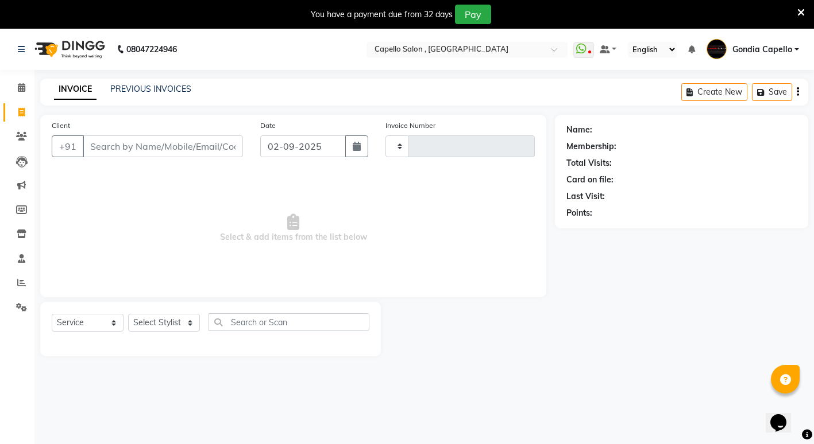
type input "2198"
select select "853"
click at [194, 142] on input "Client" at bounding box center [163, 147] width 160 height 22
click at [164, 142] on input "Client" at bounding box center [163, 147] width 160 height 22
drag, startPoint x: 190, startPoint y: 149, endPoint x: 202, endPoint y: 150, distance: 11.5
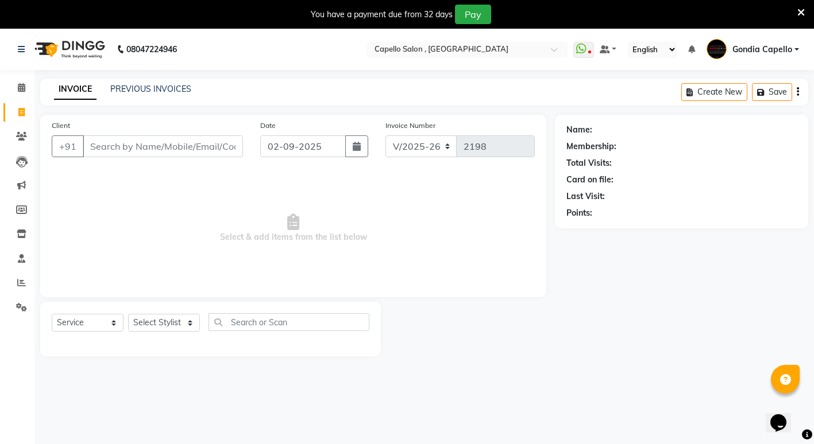
click at [192, 150] on input "Client" at bounding box center [163, 147] width 160 height 22
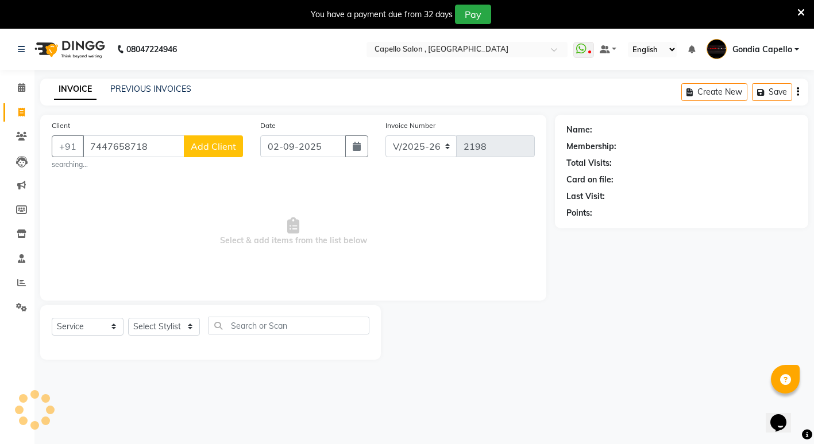
type input "7447658718"
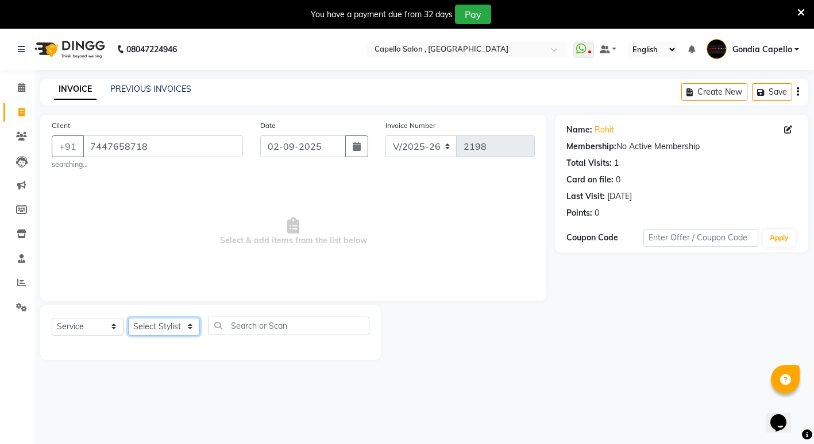
click at [151, 324] on select "Select Stylist ADMIN [PERSON_NAME] [PERSON_NAME] [PERSON_NAME] Gondia [PERSON_N…" at bounding box center [164, 327] width 72 height 18
select select "14375"
click at [128, 318] on select "Select Stylist ADMIN [PERSON_NAME] [PERSON_NAME] [PERSON_NAME] Gondia [PERSON_N…" at bounding box center [164, 327] width 72 height 18
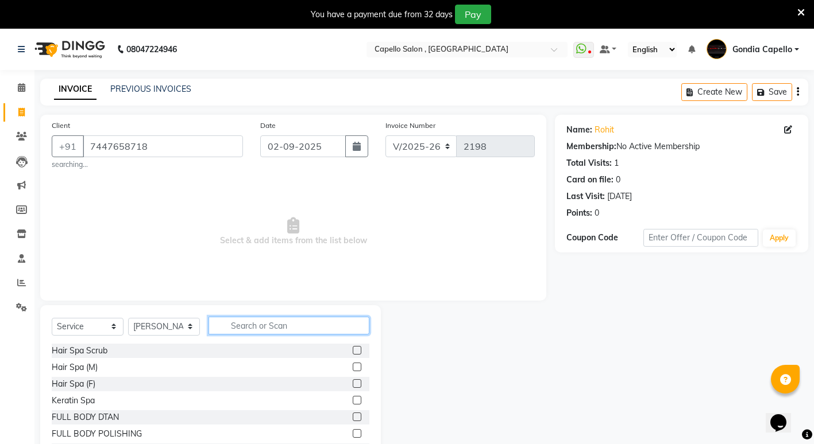
click at [249, 327] on input "text" at bounding box center [288, 326] width 161 height 18
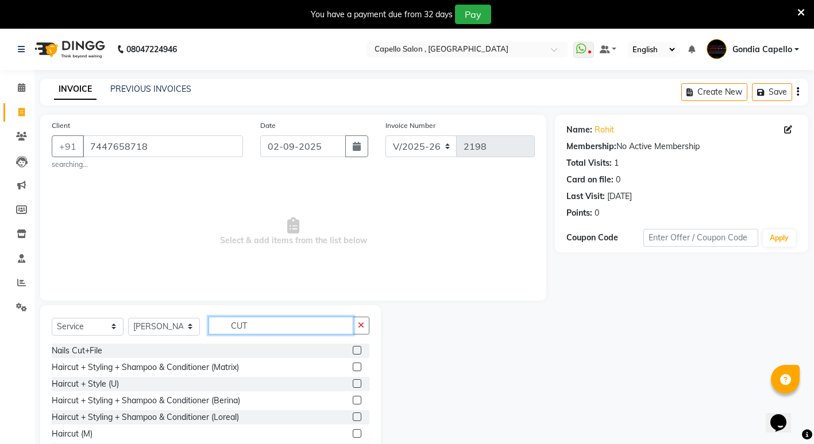
type input "CUT"
click at [353, 432] on label at bounding box center [357, 434] width 9 height 9
click at [353, 432] on input "checkbox" at bounding box center [356, 434] width 7 height 7
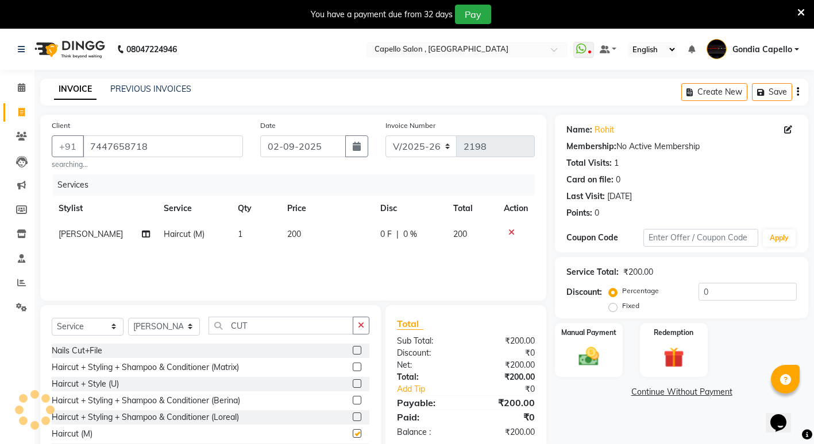
checkbox input "false"
click at [279, 326] on input "CUT" at bounding box center [280, 326] width 145 height 18
type input "C"
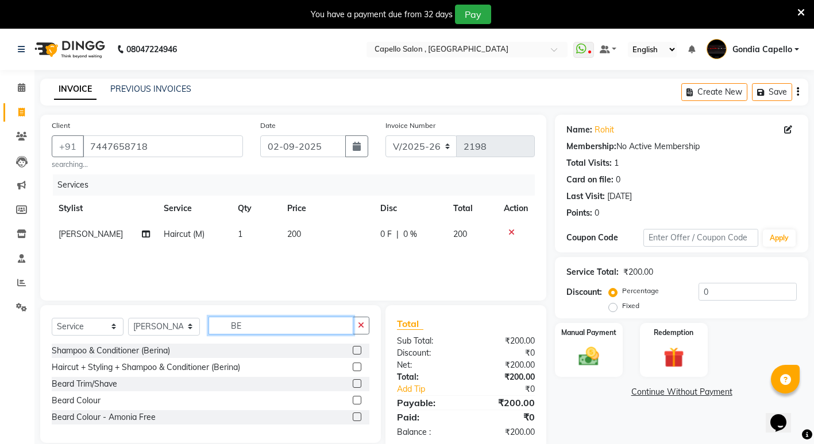
type input "BE"
click at [359, 383] on label at bounding box center [357, 384] width 9 height 9
click at [359, 383] on input "checkbox" at bounding box center [356, 384] width 7 height 7
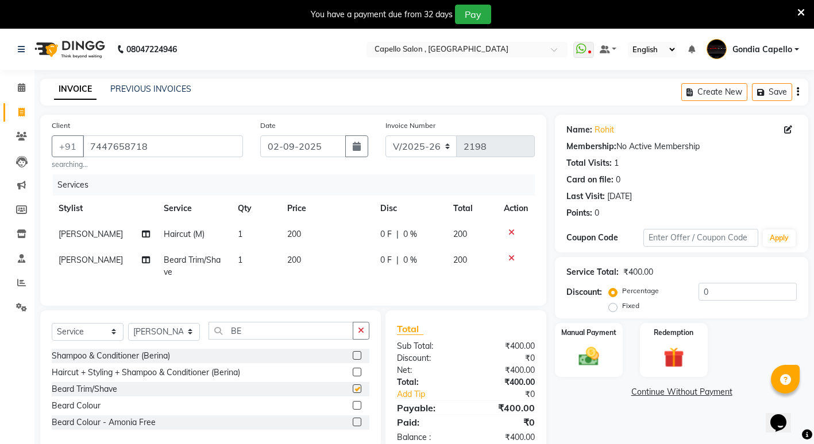
checkbox input "false"
click at [601, 369] on img at bounding box center [588, 357] width 35 height 25
click at [678, 392] on span "UPI" at bounding box center [676, 392] width 18 height 13
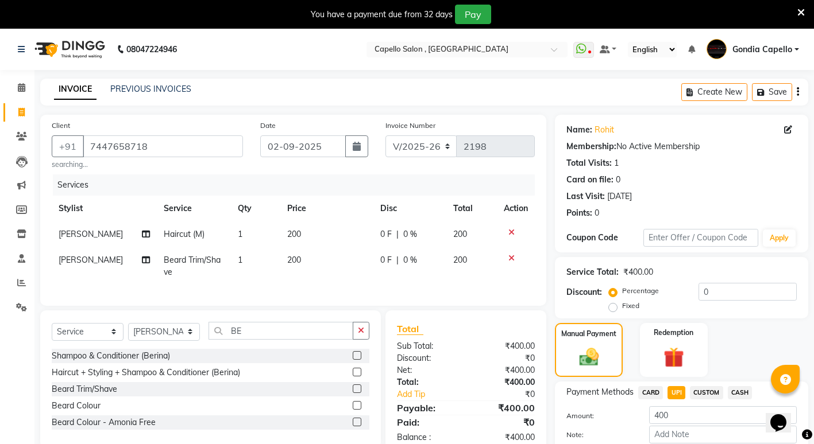
scroll to position [57, 0]
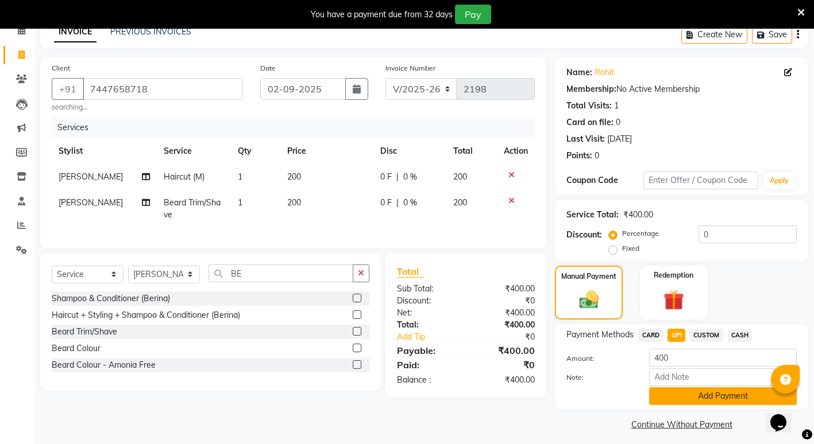
click at [670, 393] on button "Add Payment" at bounding box center [723, 397] width 148 height 18
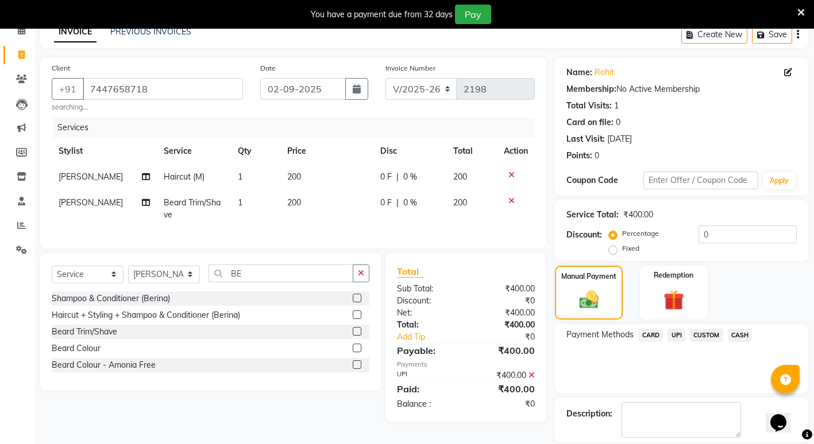
scroll to position [112, 0]
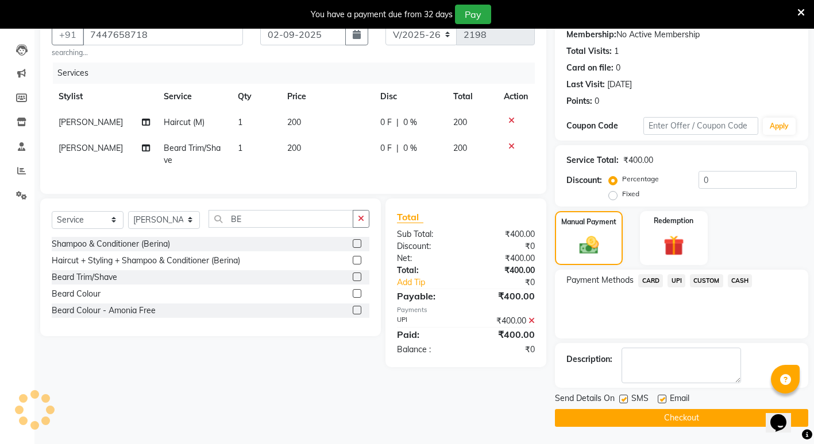
click at [655, 412] on button "Checkout" at bounding box center [681, 418] width 253 height 18
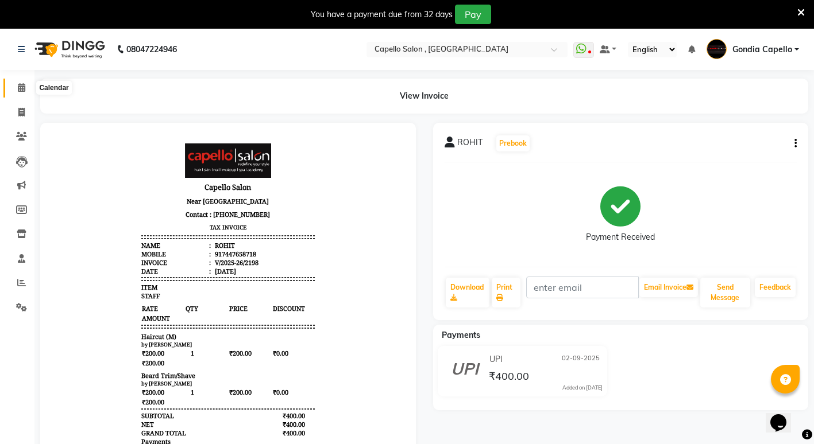
click at [20, 87] on icon at bounding box center [21, 87] width 7 height 9
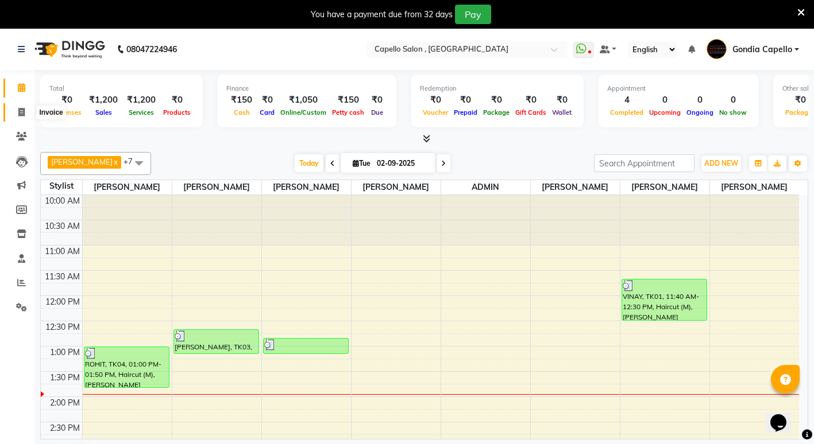
click at [25, 111] on span at bounding box center [21, 112] width 20 height 13
select select "853"
select select "service"
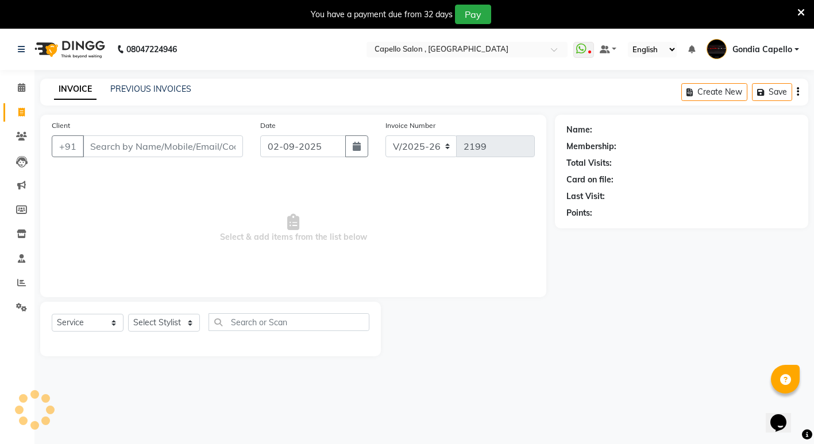
drag, startPoint x: 103, startPoint y: 164, endPoint x: 115, endPoint y: 150, distance: 18.7
click at [115, 150] on div "Client +91" at bounding box center [147, 142] width 208 height 47
click at [114, 146] on input "Client" at bounding box center [163, 147] width 160 height 22
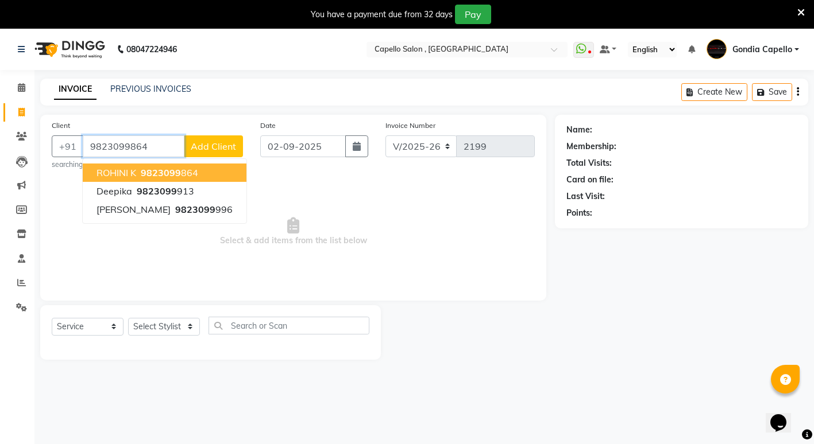
type input "9823099864"
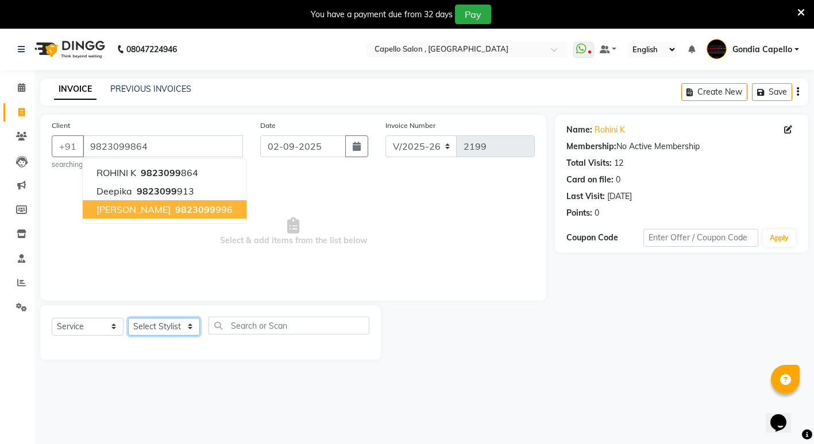
click at [158, 334] on select "Select Stylist ADMIN [PERSON_NAME] [PERSON_NAME] [PERSON_NAME] Gondia [PERSON_N…" at bounding box center [164, 327] width 72 height 18
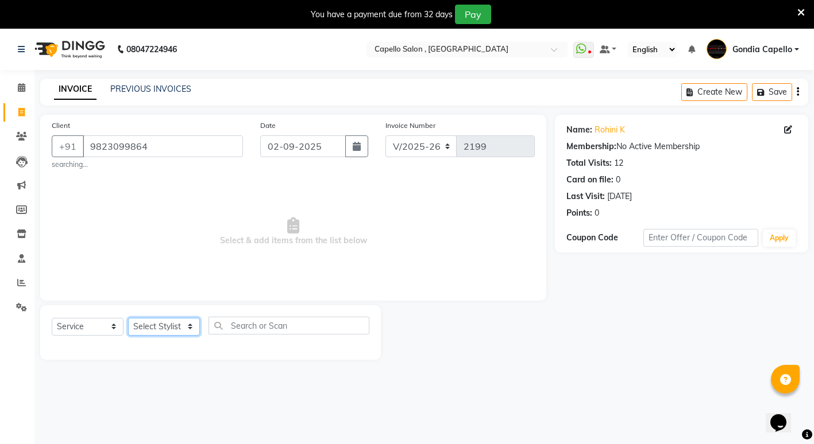
select select "66896"
click at [128, 318] on select "Select Stylist ADMIN [PERSON_NAME] [PERSON_NAME] [PERSON_NAME] Gondia [PERSON_N…" at bounding box center [164, 327] width 72 height 18
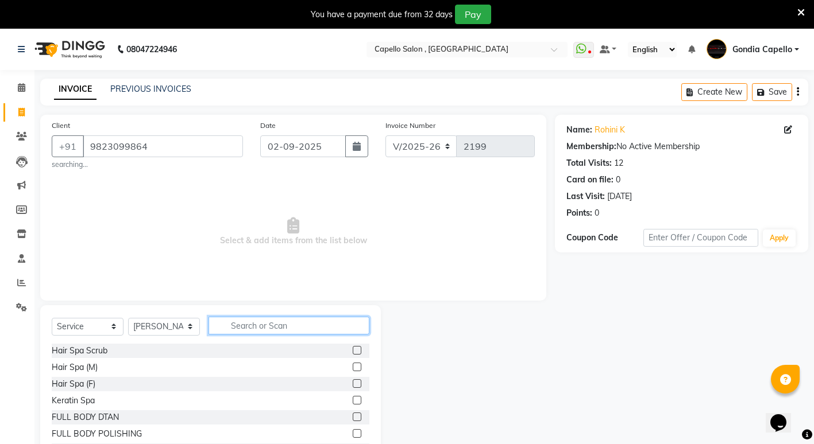
click at [217, 322] on input "text" at bounding box center [288, 326] width 161 height 18
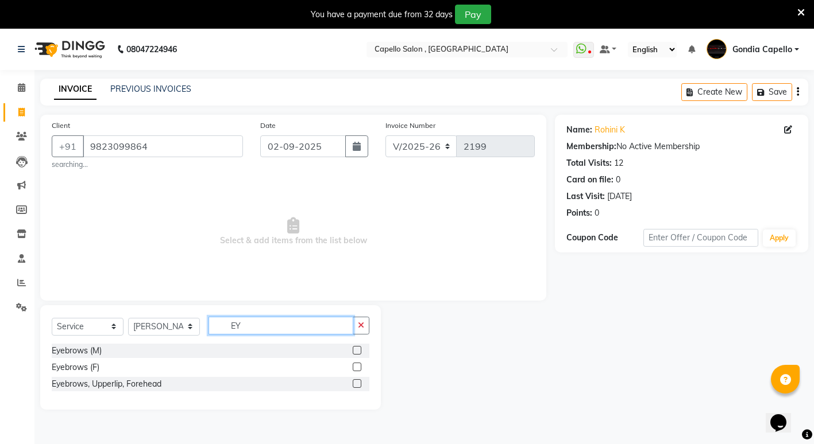
type input "EY"
click at [353, 367] on label at bounding box center [357, 367] width 9 height 9
click at [353, 367] on input "checkbox" at bounding box center [356, 367] width 7 height 7
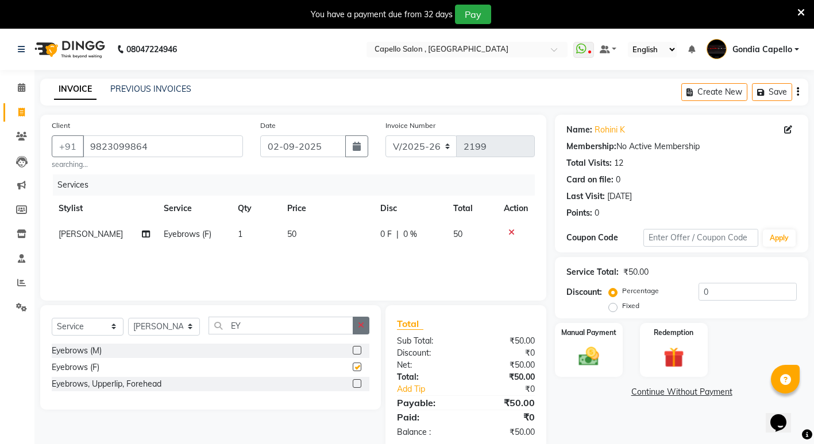
checkbox input "false"
click at [358, 328] on icon "button" at bounding box center [361, 326] width 6 height 8
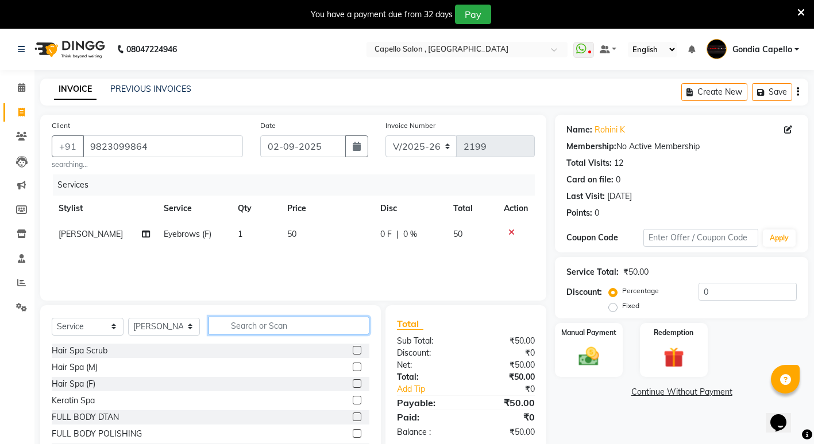
click at [345, 322] on input "text" at bounding box center [288, 326] width 161 height 18
type input "U"
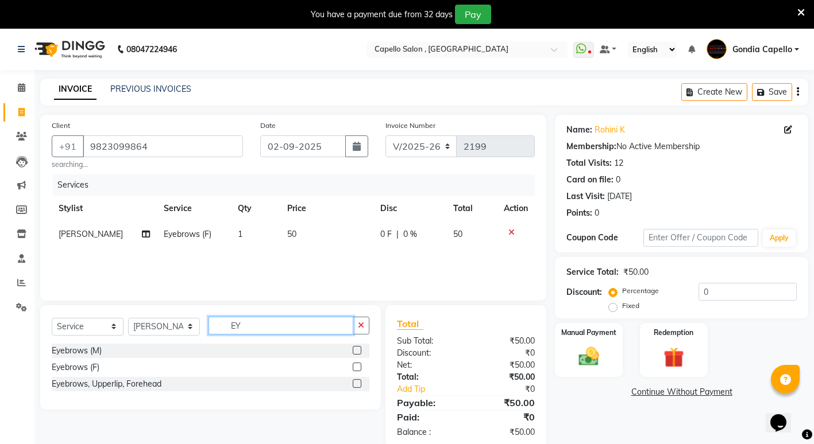
type input "E"
type input "UPP"
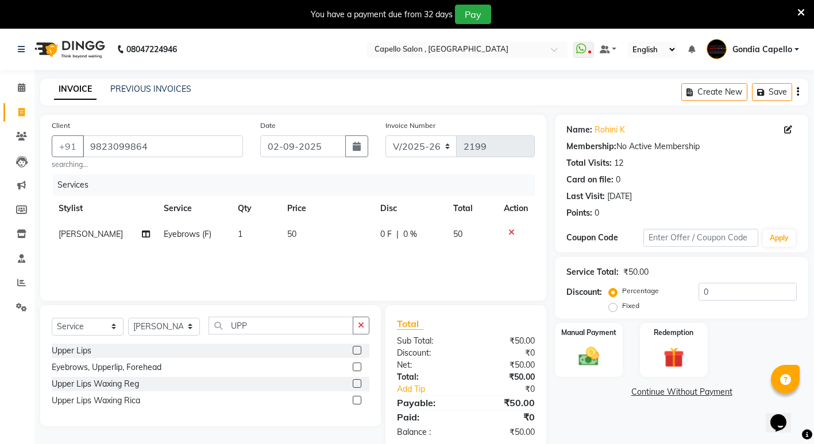
click at [353, 348] on label at bounding box center [357, 350] width 9 height 9
click at [353, 348] on input "checkbox" at bounding box center [356, 350] width 7 height 7
checkbox input "false"
click at [354, 328] on button "button" at bounding box center [361, 326] width 17 height 18
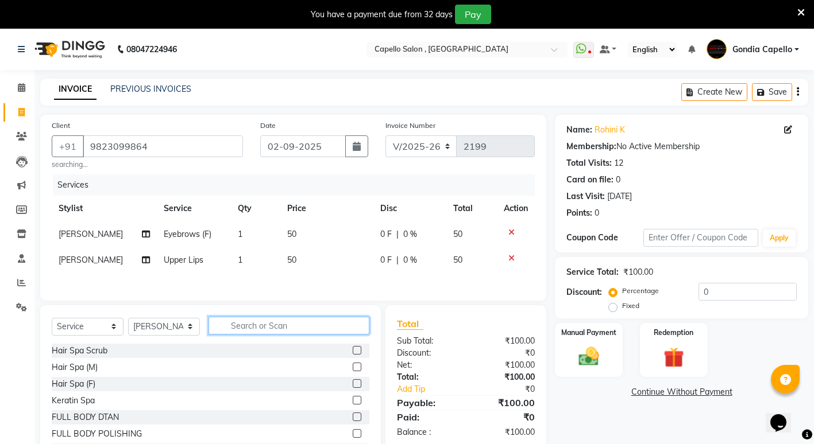
click at [323, 320] on input "text" at bounding box center [288, 326] width 161 height 18
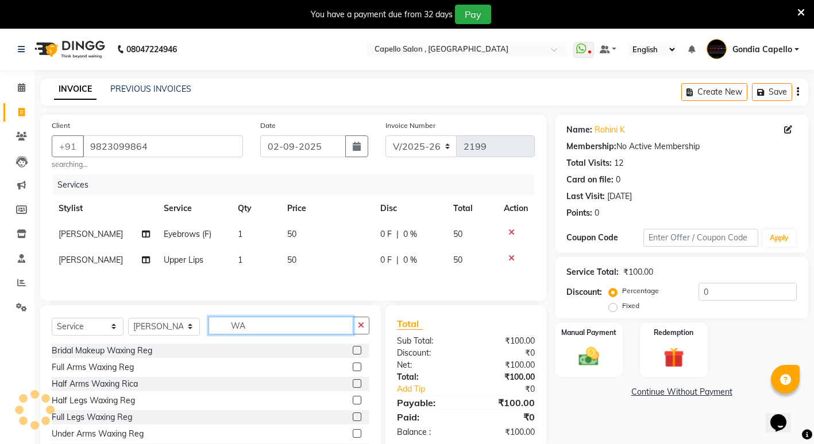
scroll to position [49, 0]
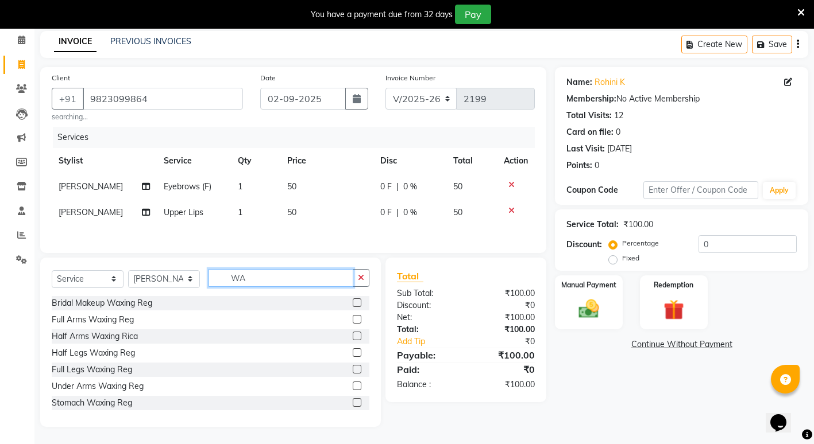
type input "W"
type input "RIC"
click at [353, 366] on label at bounding box center [357, 369] width 9 height 9
click at [353, 366] on input "checkbox" at bounding box center [356, 369] width 7 height 7
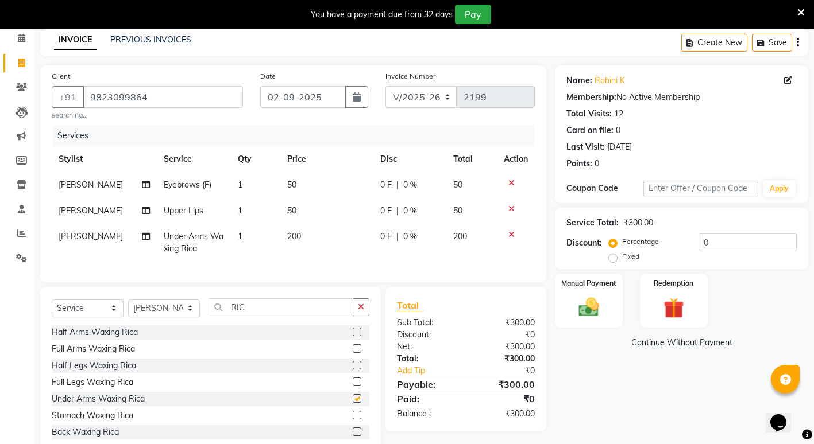
checkbox input "false"
click at [594, 310] on img at bounding box center [588, 307] width 35 height 25
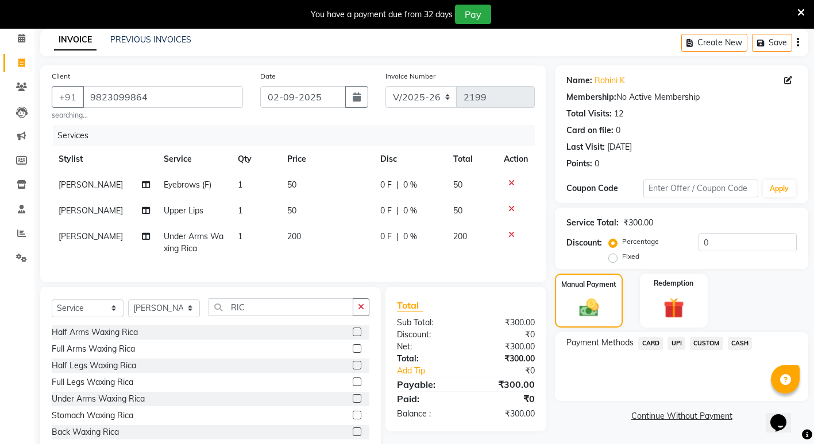
click at [743, 345] on span "CASH" at bounding box center [740, 343] width 25 height 13
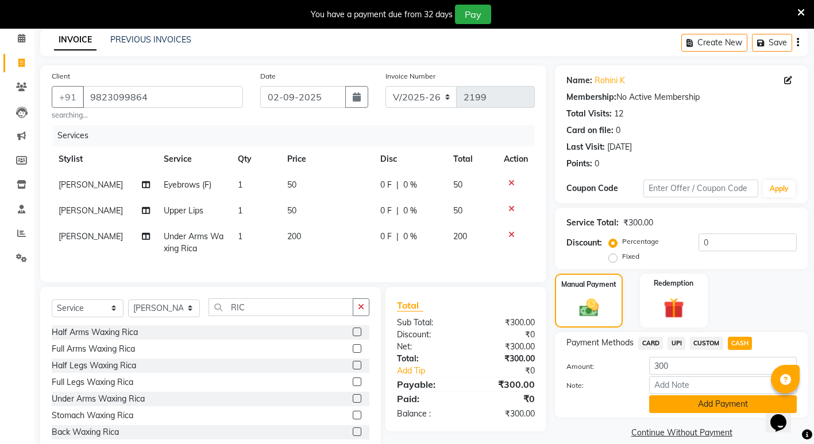
click at [703, 404] on button "Add Payment" at bounding box center [723, 405] width 148 height 18
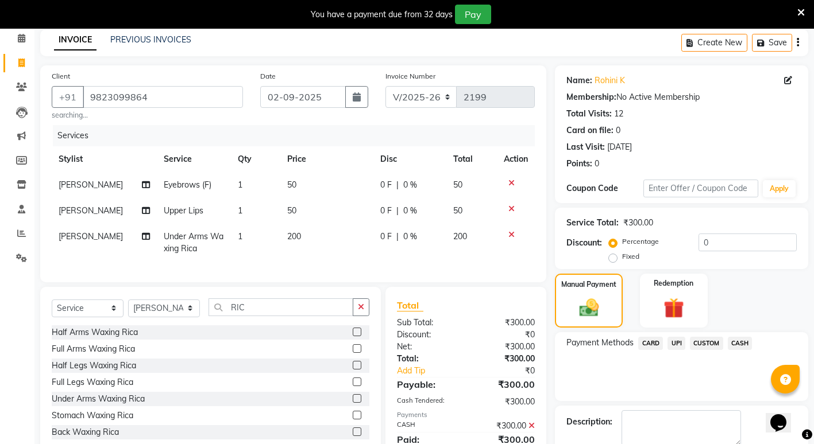
scroll to position [112, 0]
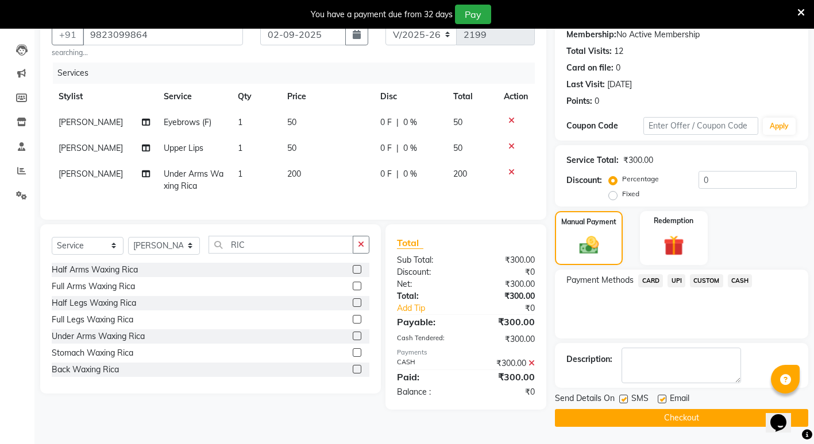
click at [615, 416] on button "Checkout" at bounding box center [681, 418] width 253 height 18
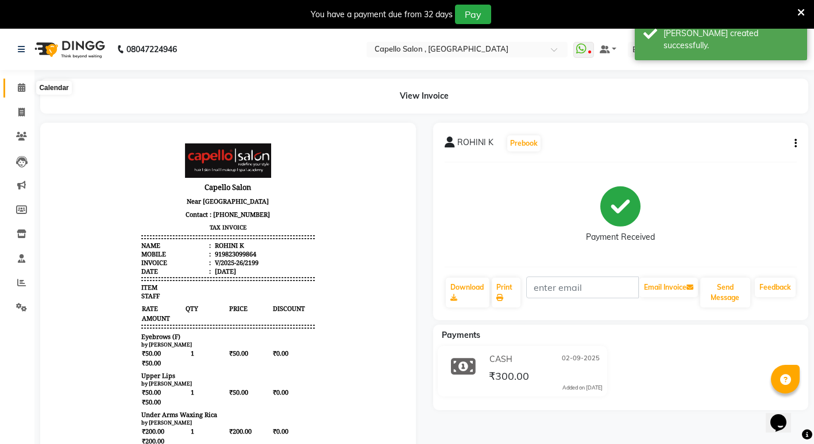
click at [23, 90] on icon at bounding box center [21, 87] width 7 height 9
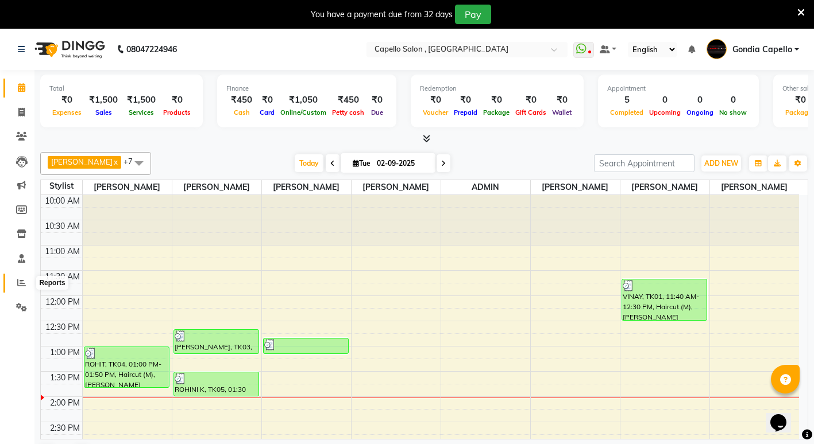
click at [22, 281] on icon at bounding box center [21, 283] width 9 height 9
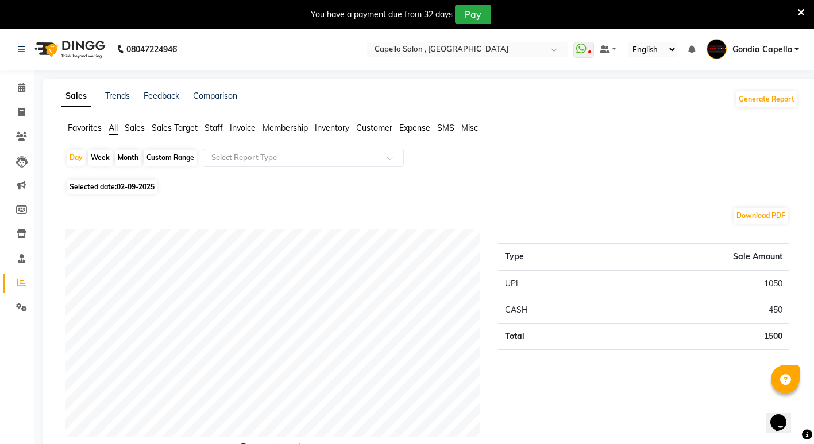
click at [135, 157] on div "Month" at bounding box center [128, 158] width 26 height 16
select select "9"
select select "2025"
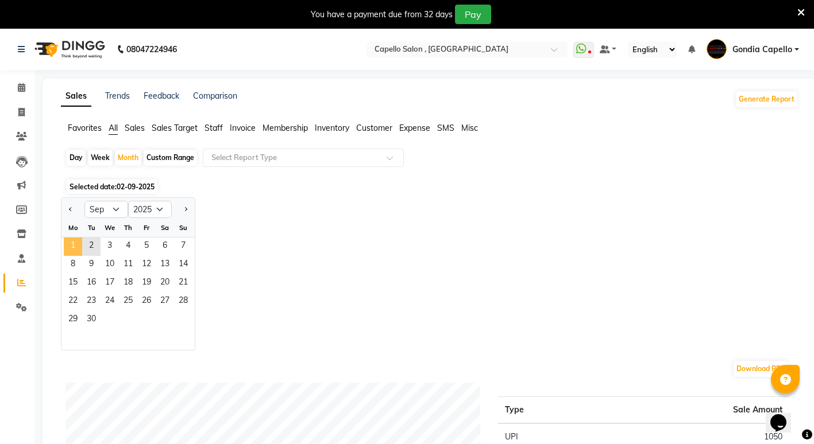
click at [74, 245] on span "1" at bounding box center [73, 247] width 18 height 18
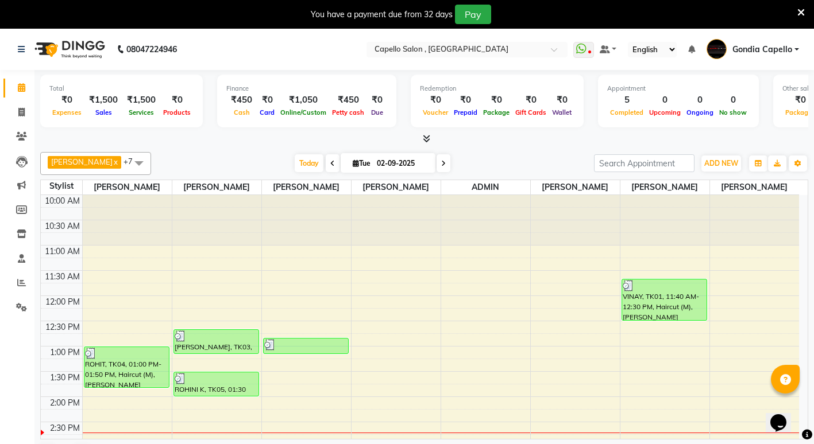
scroll to position [115, 0]
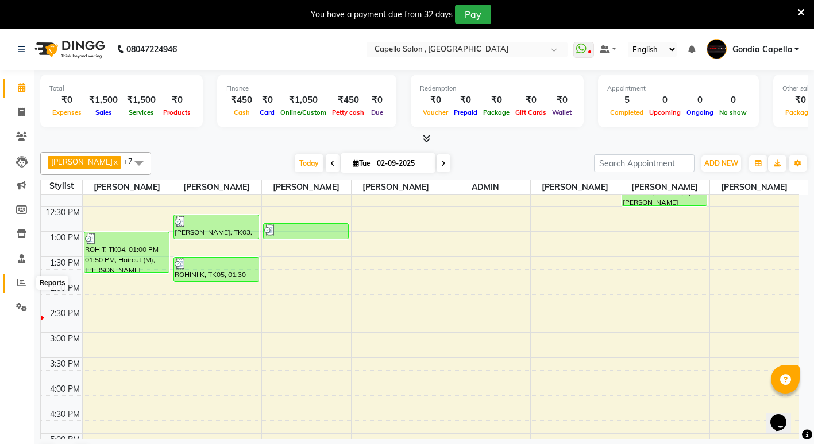
click at [19, 280] on icon at bounding box center [21, 283] width 9 height 9
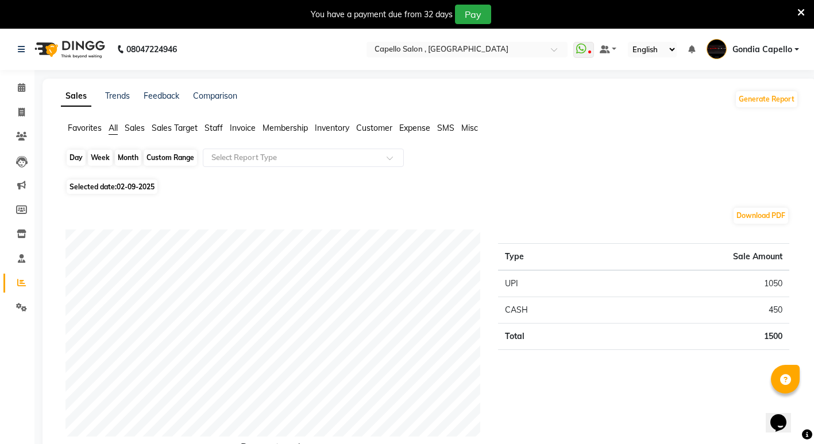
click at [76, 158] on div "Day" at bounding box center [76, 158] width 19 height 16
select select "9"
select select "2025"
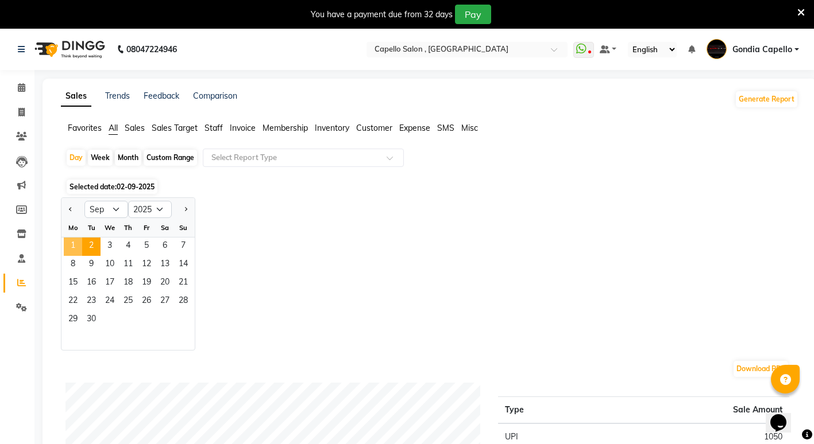
click at [71, 246] on span "1" at bounding box center [73, 247] width 18 height 18
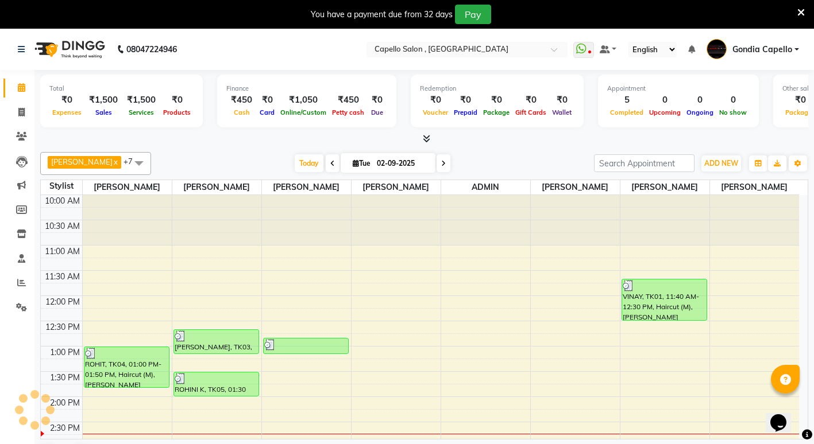
scroll to position [203, 0]
